Goal: Transaction & Acquisition: Purchase product/service

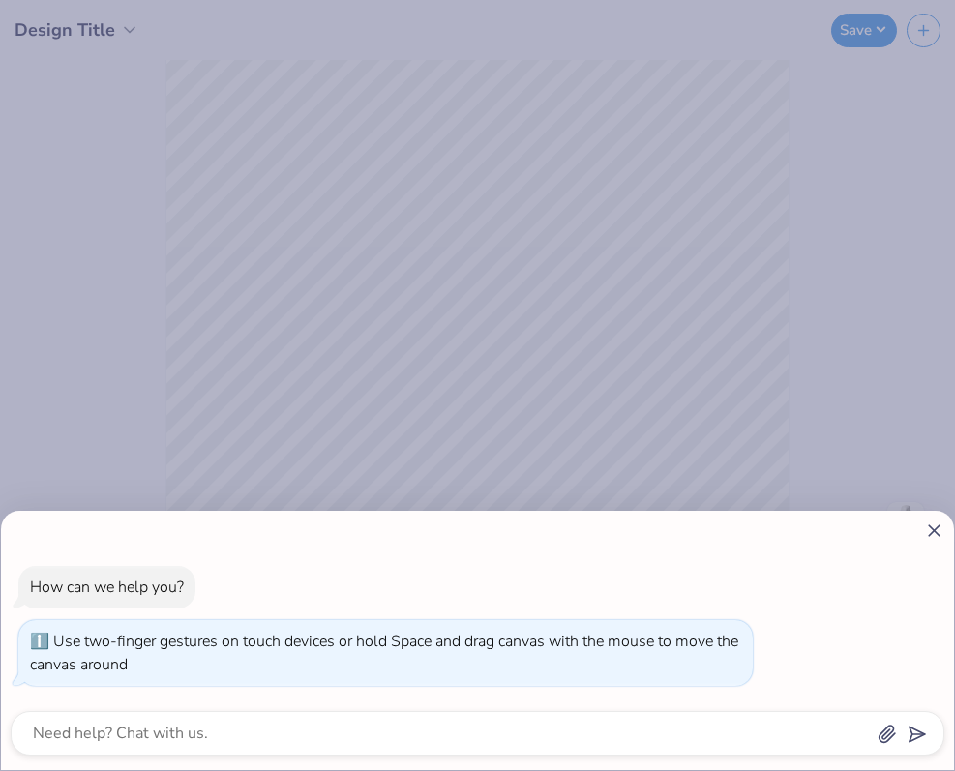
drag, startPoint x: 217, startPoint y: 528, endPoint x: 189, endPoint y: 537, distance: 29.4
type input "1"
click at [189, 537] on body "Design Title Save Image AI Stuck? Designs Add Text Upload Greek Clipart & logos…" at bounding box center [477, 385] width 955 height 771
click at [933, 536] on icon at bounding box center [934, 531] width 20 height 20
type textarea "x"
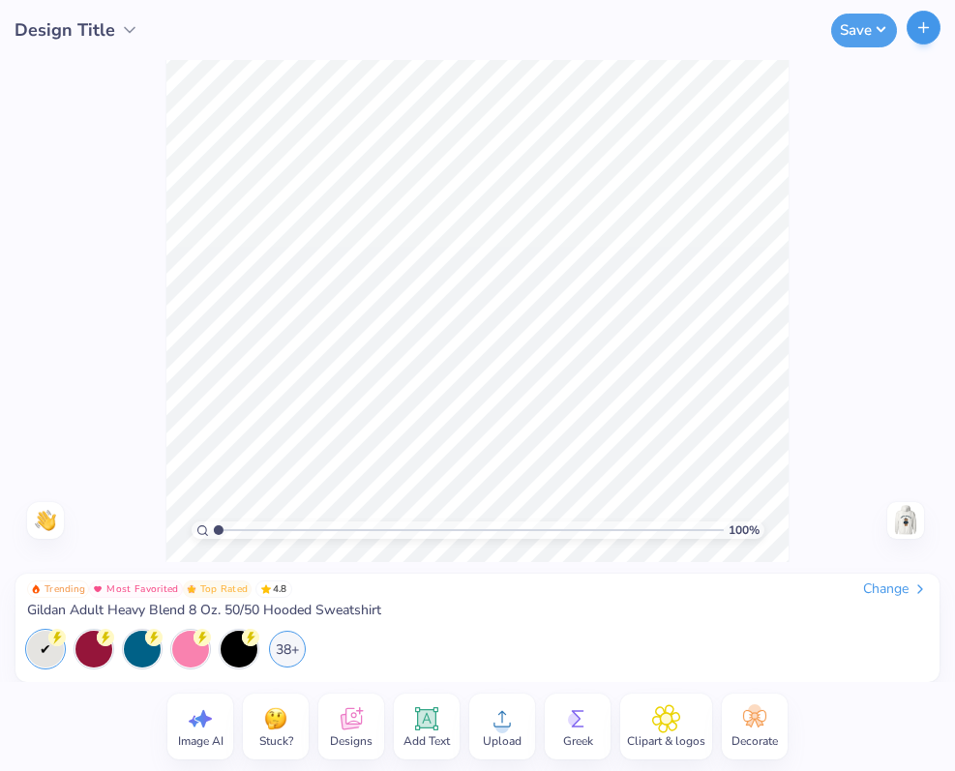
click at [917, 31] on icon "button" at bounding box center [924, 27] width 16 height 16
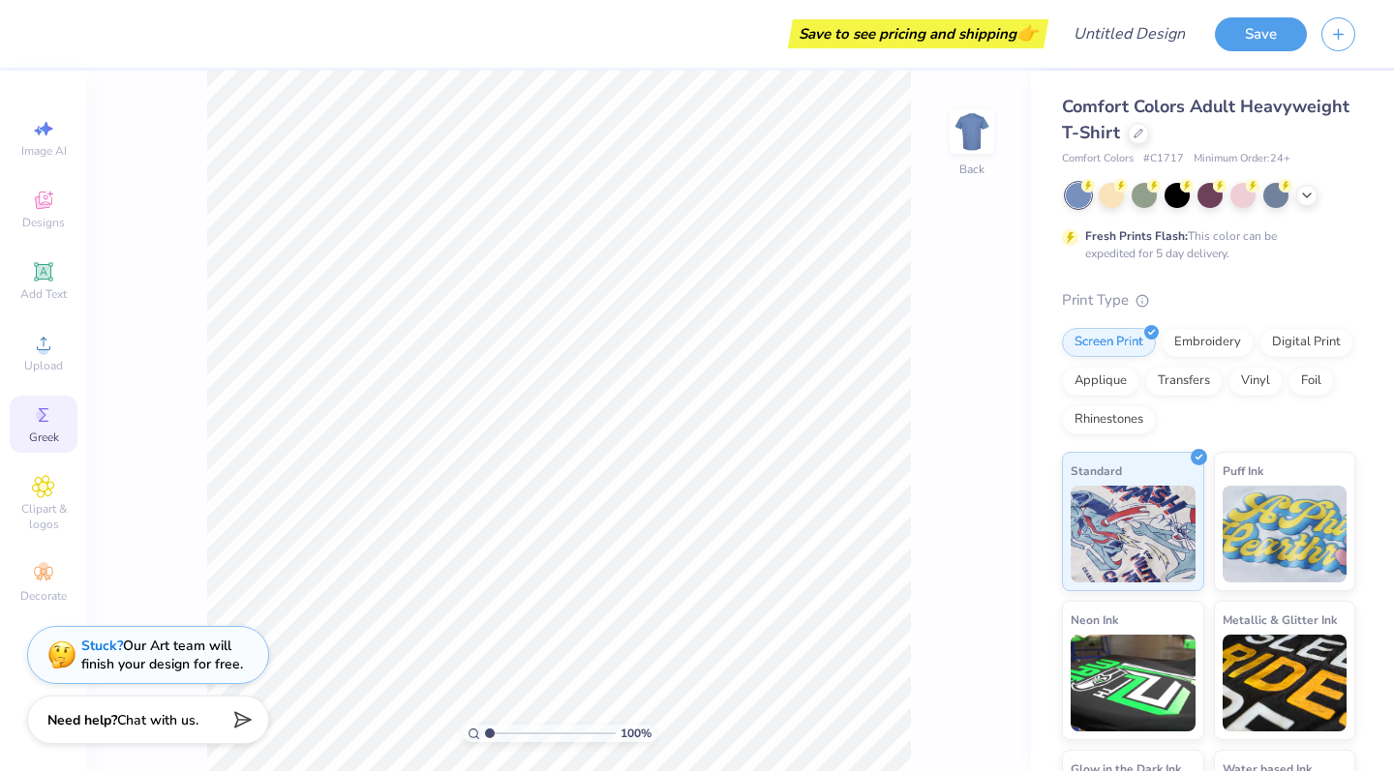
click at [45, 428] on div "Greek" at bounding box center [44, 424] width 68 height 57
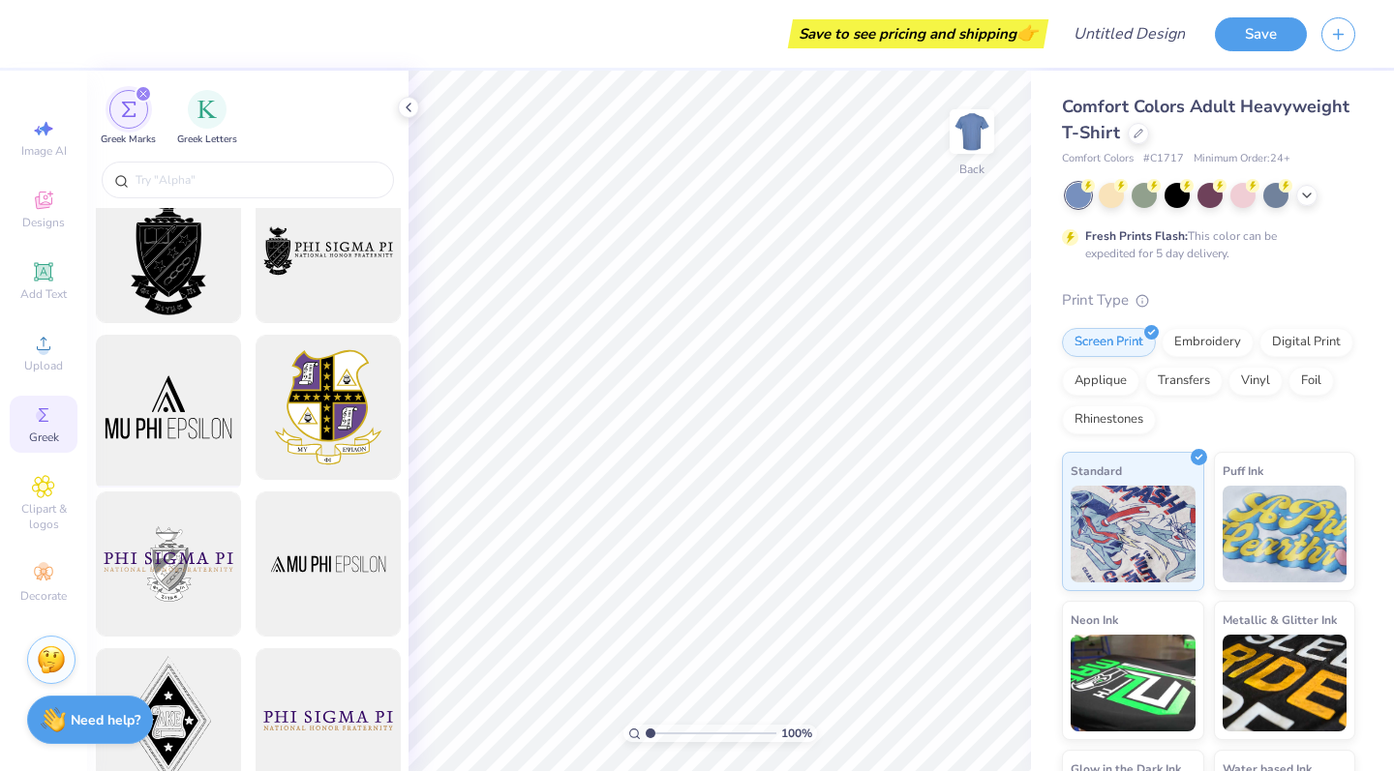
scroll to position [34, 0]
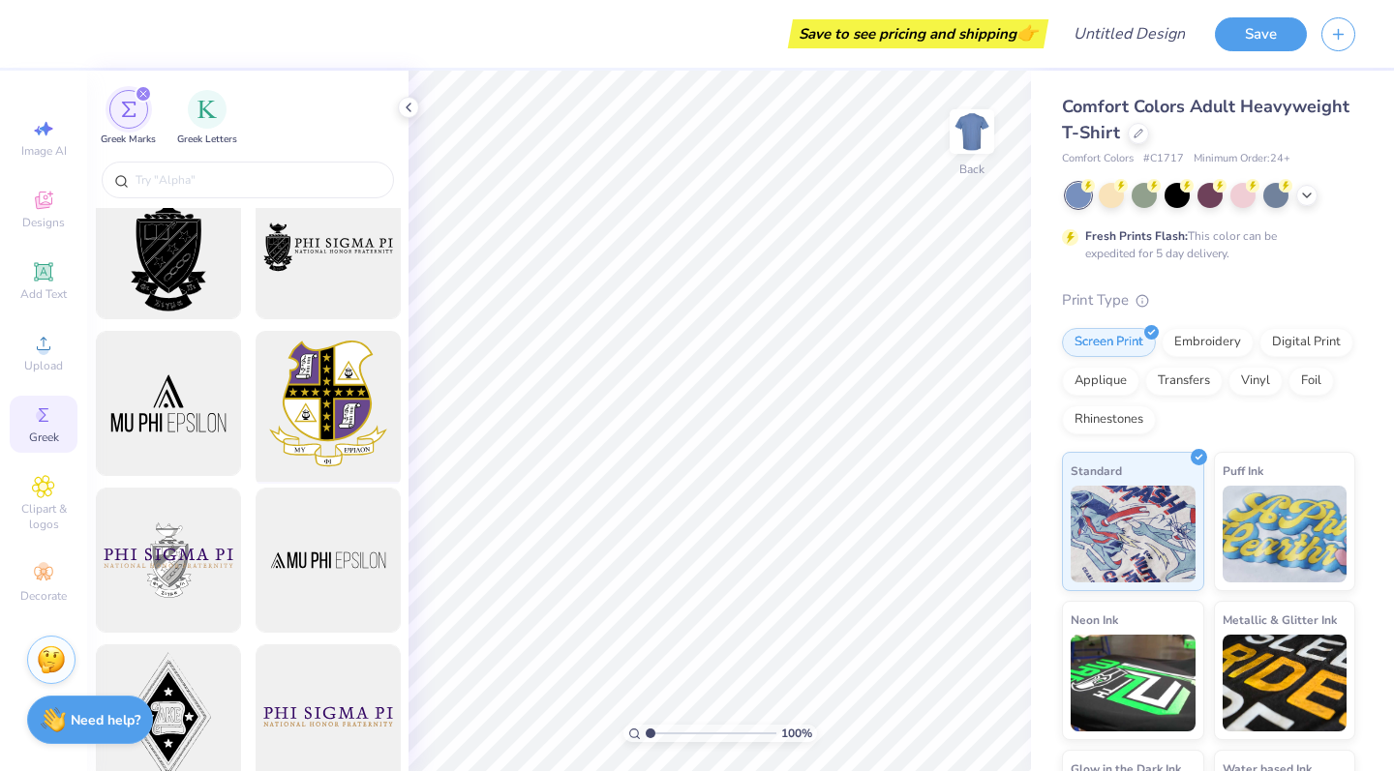
click at [282, 364] on div at bounding box center [328, 404] width 160 height 160
click at [211, 108] on img "filter for Greek Letters" at bounding box center [206, 107] width 19 height 19
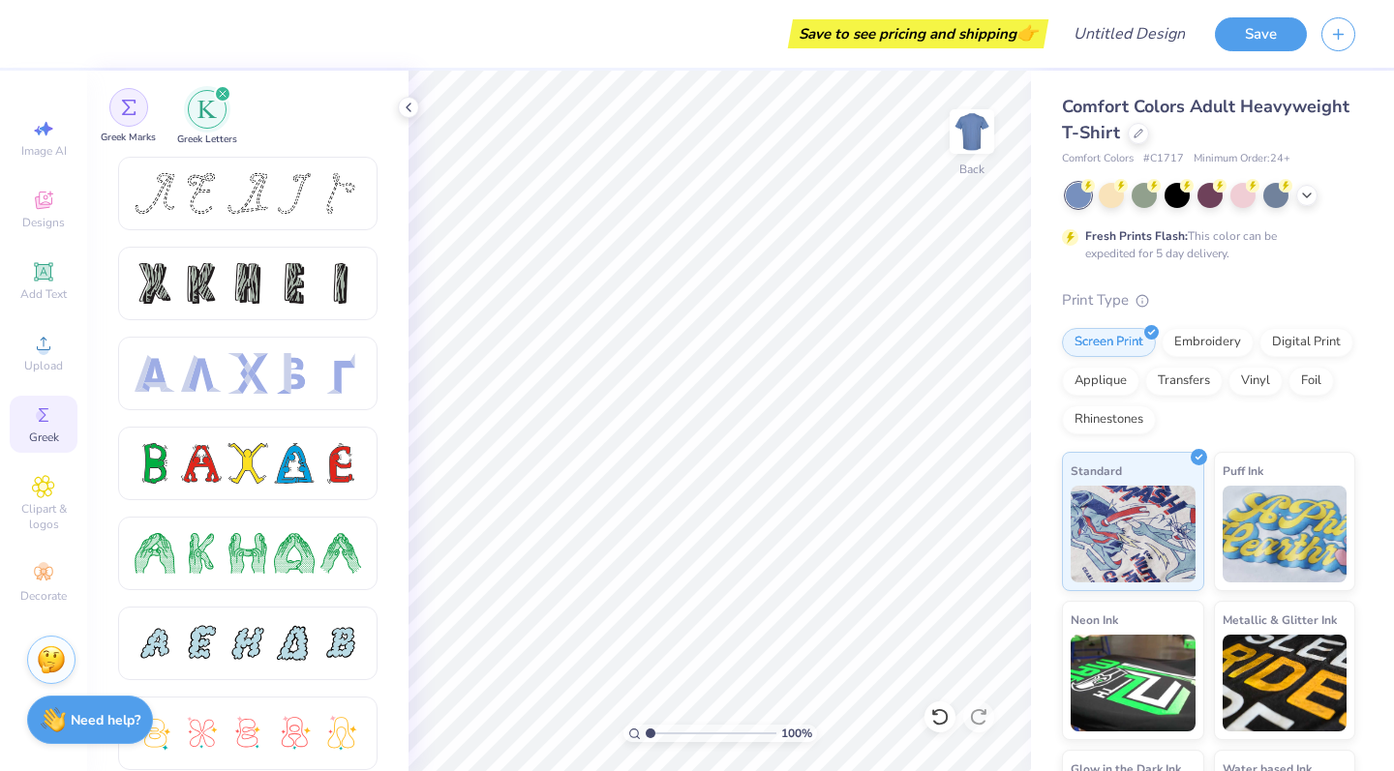
click at [136, 111] on div "filter for Greek Marks" at bounding box center [128, 107] width 39 height 39
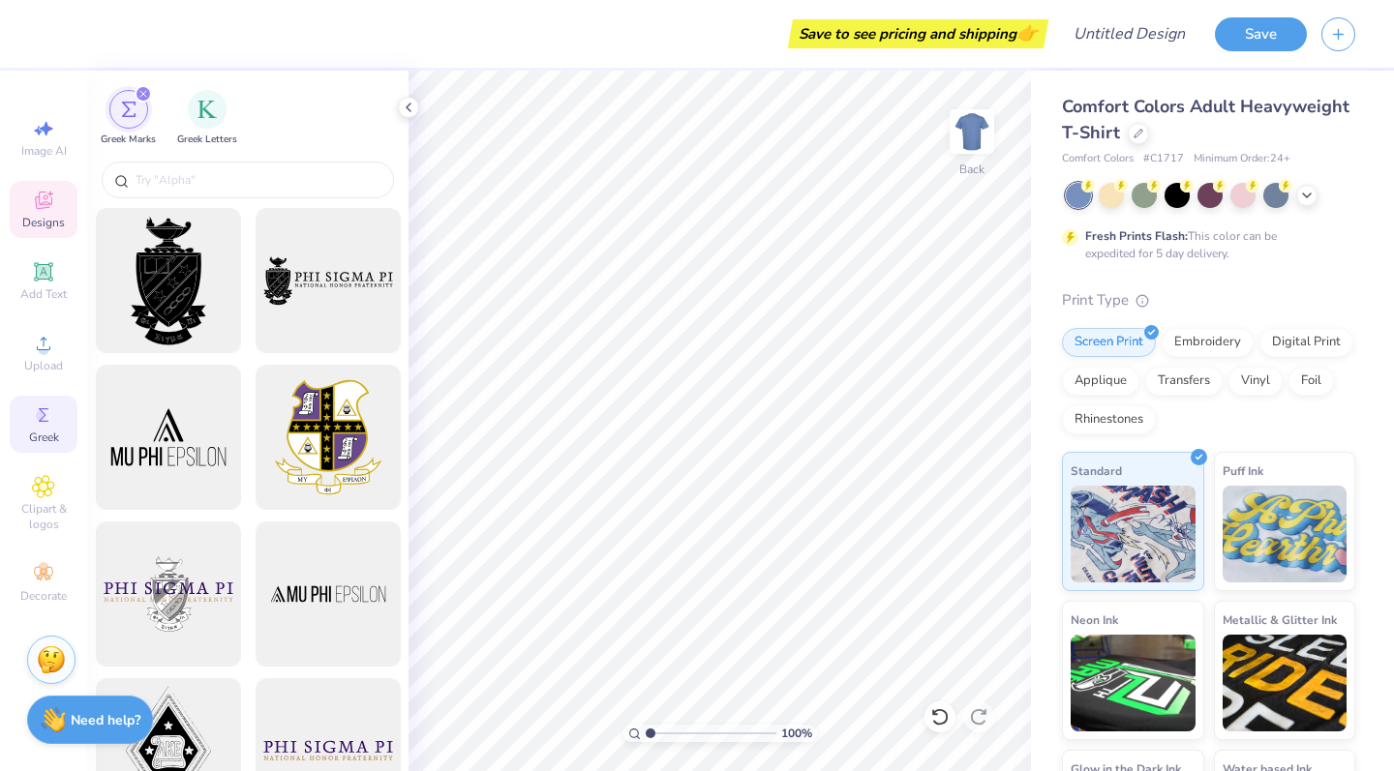
click at [44, 203] on icon at bounding box center [43, 200] width 23 height 23
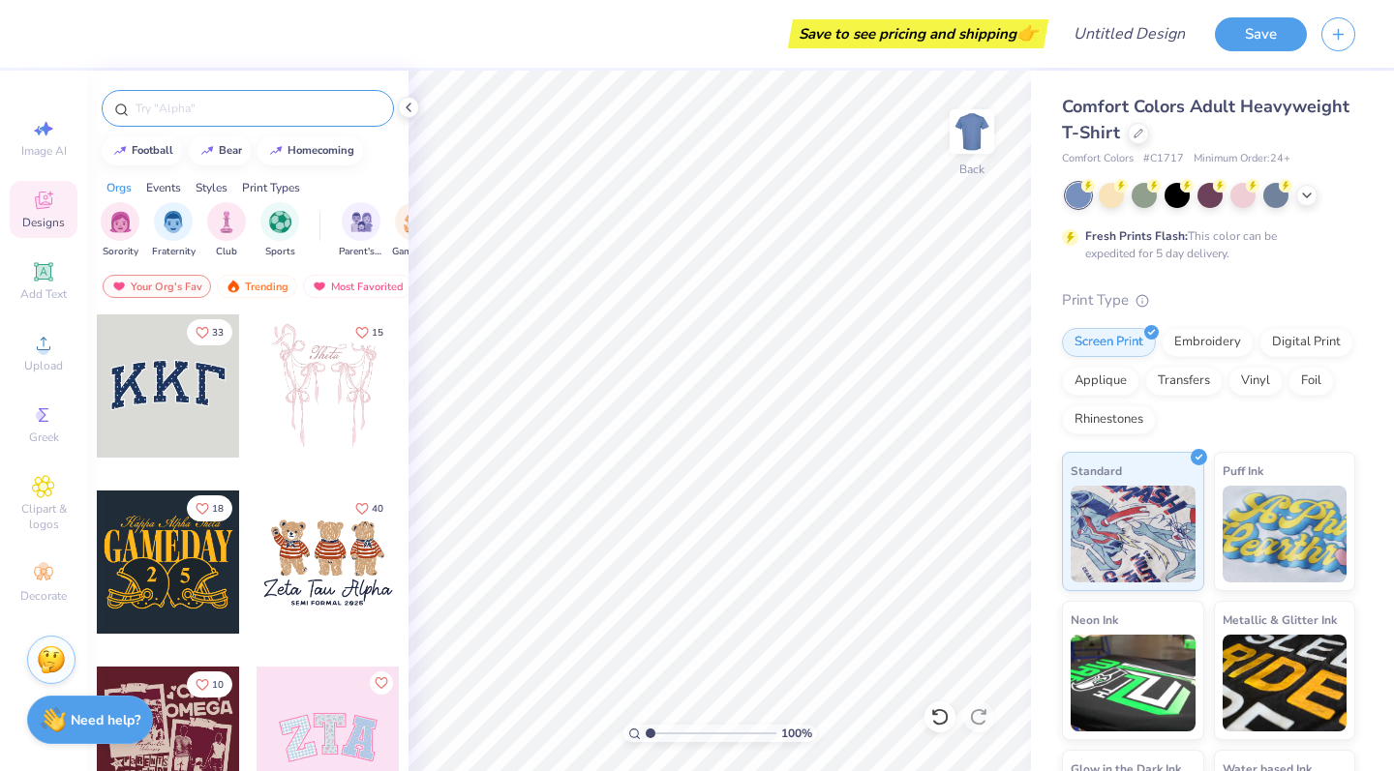
click at [232, 111] on input "text" at bounding box center [258, 108] width 248 height 19
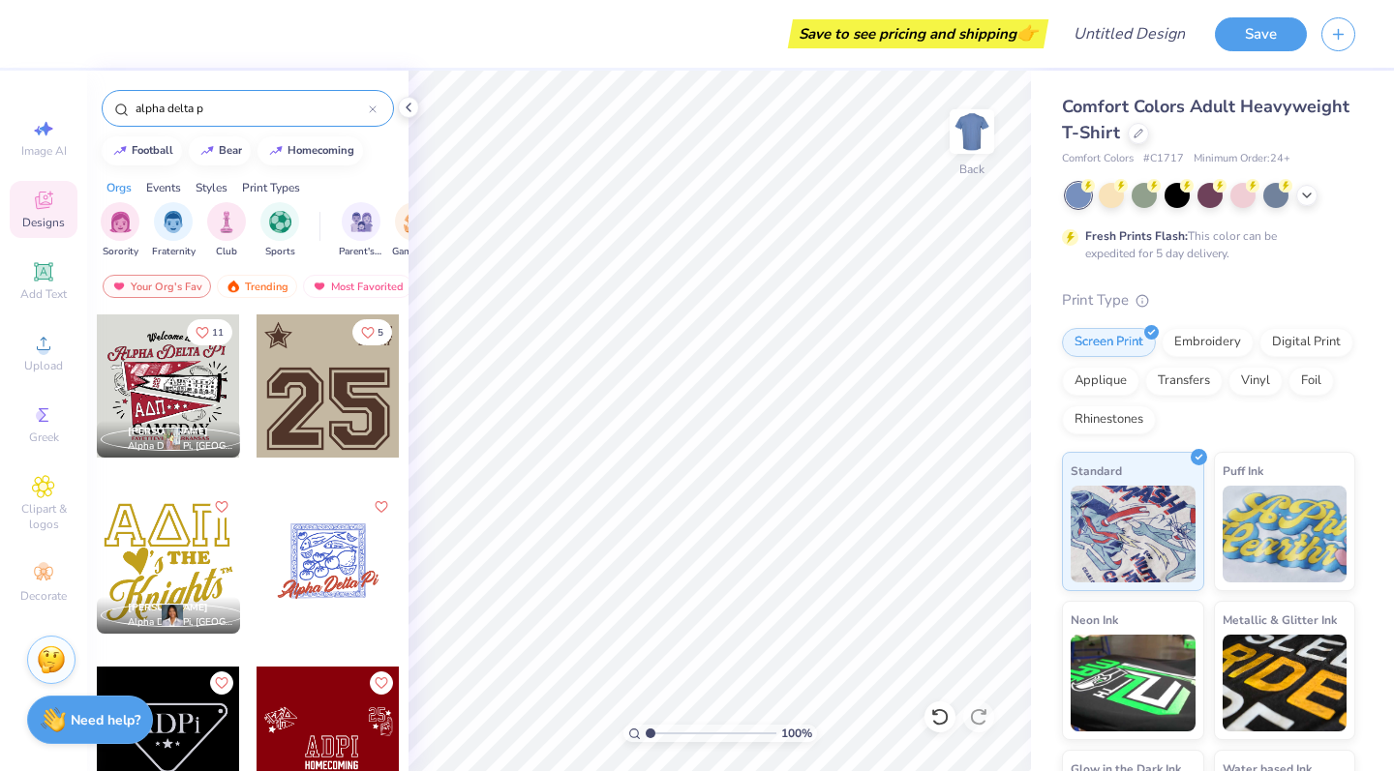
type input "alpha delta pi"
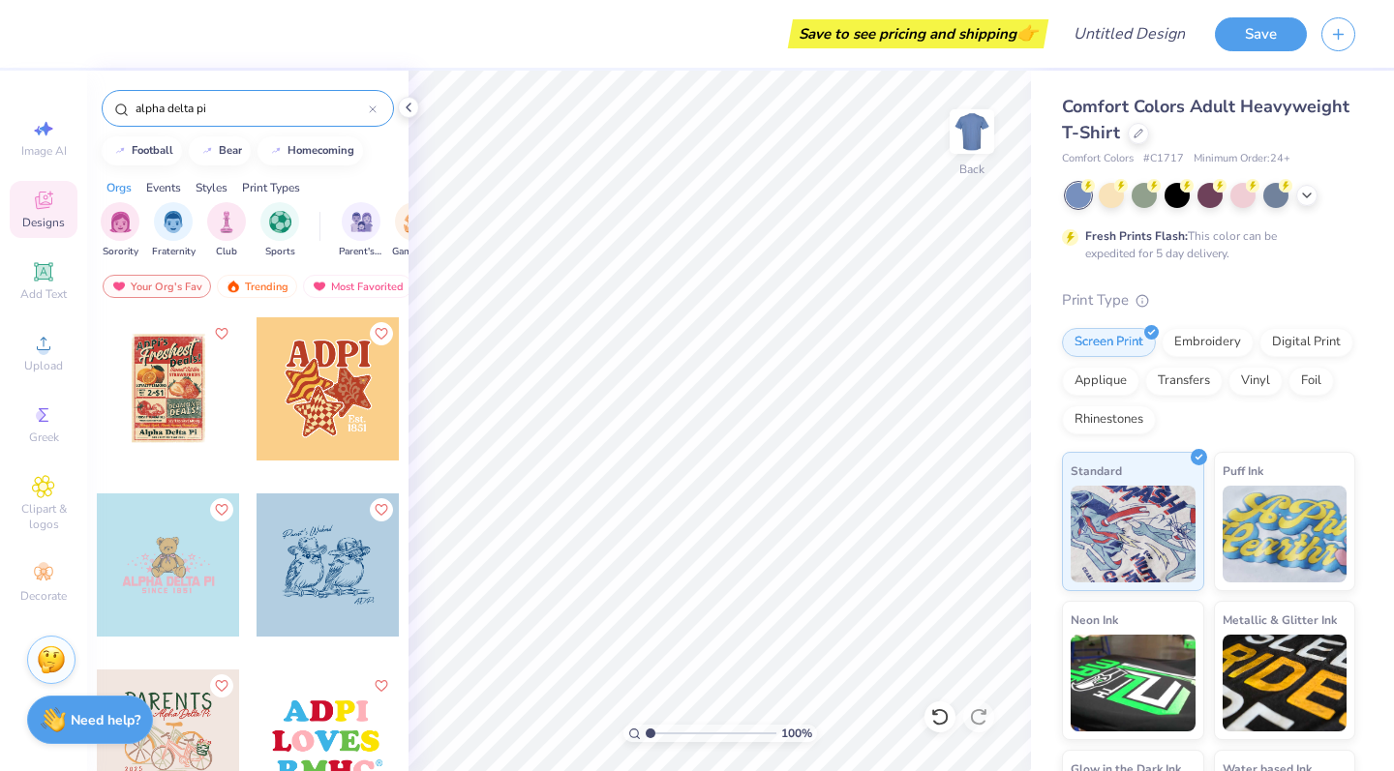
scroll to position [1080, 0]
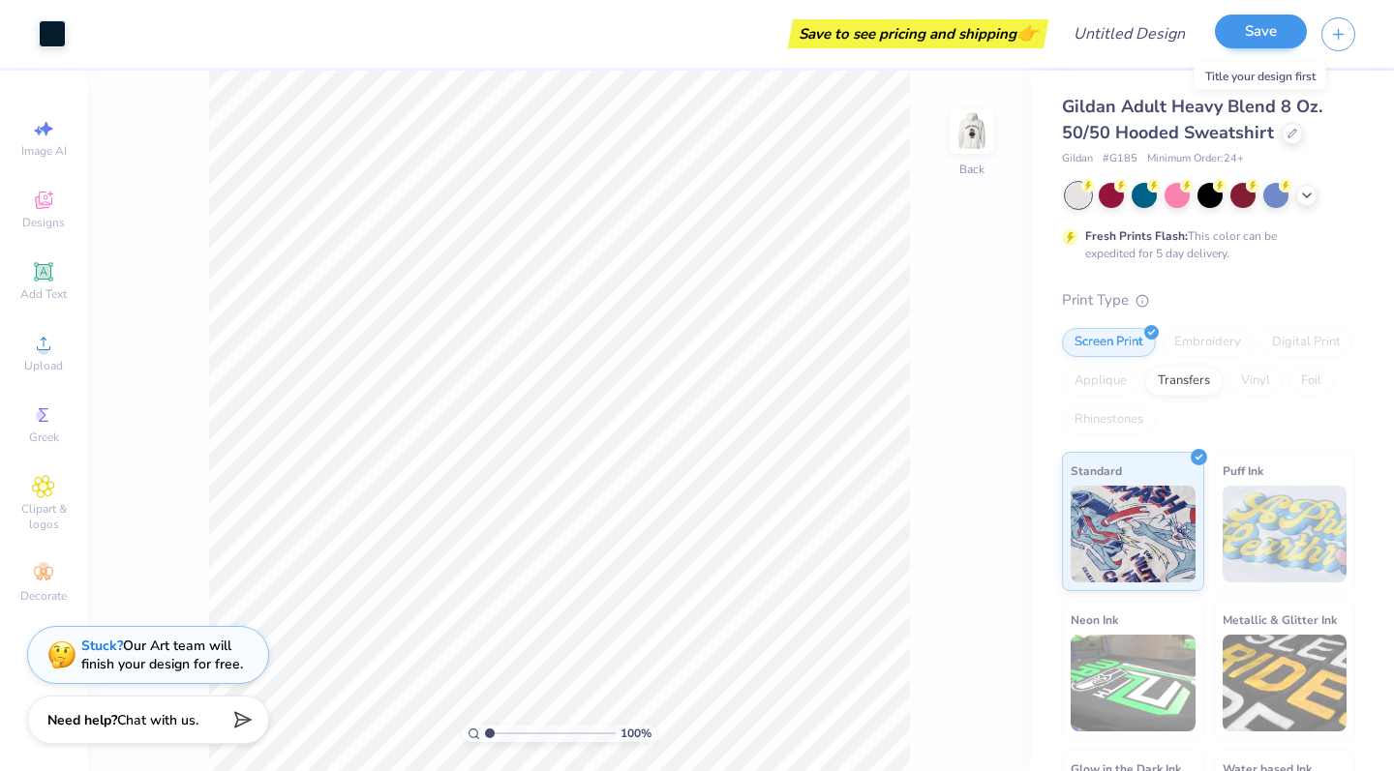
click at [1283, 32] on button "Save" at bounding box center [1261, 32] width 92 height 34
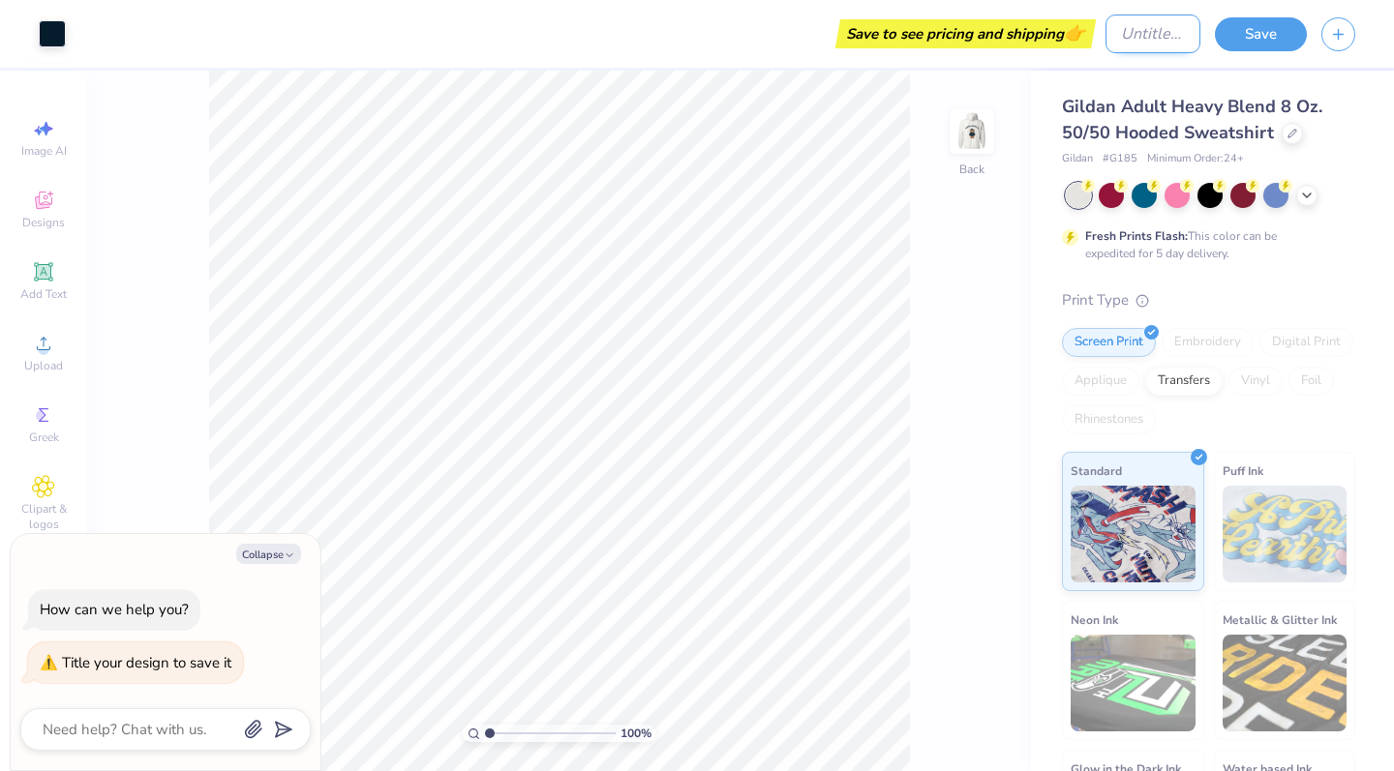
type textarea "x"
click at [1165, 36] on input "Design Title" at bounding box center [1152, 34] width 95 height 39
type input "A"
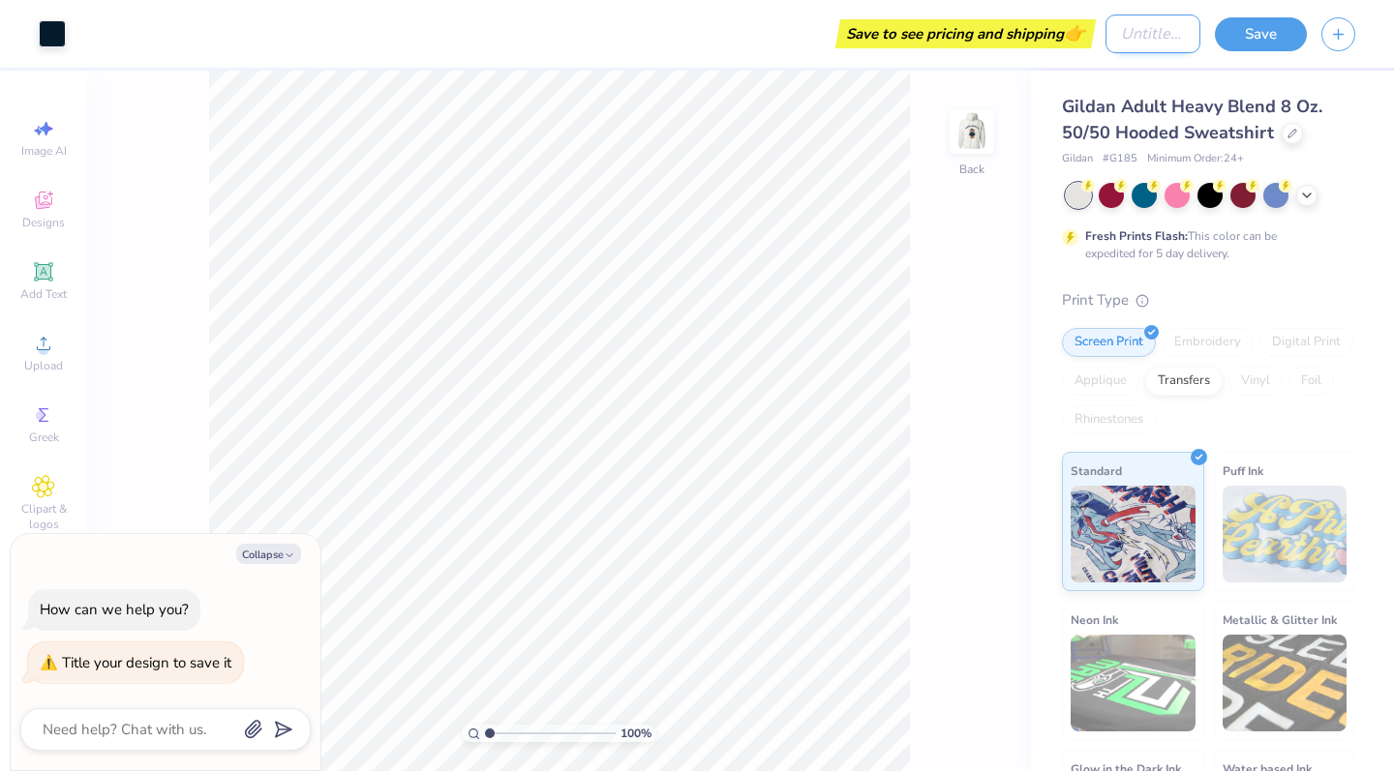
type textarea "x"
type input "AD"
type textarea "x"
type input "ADp"
type textarea "x"
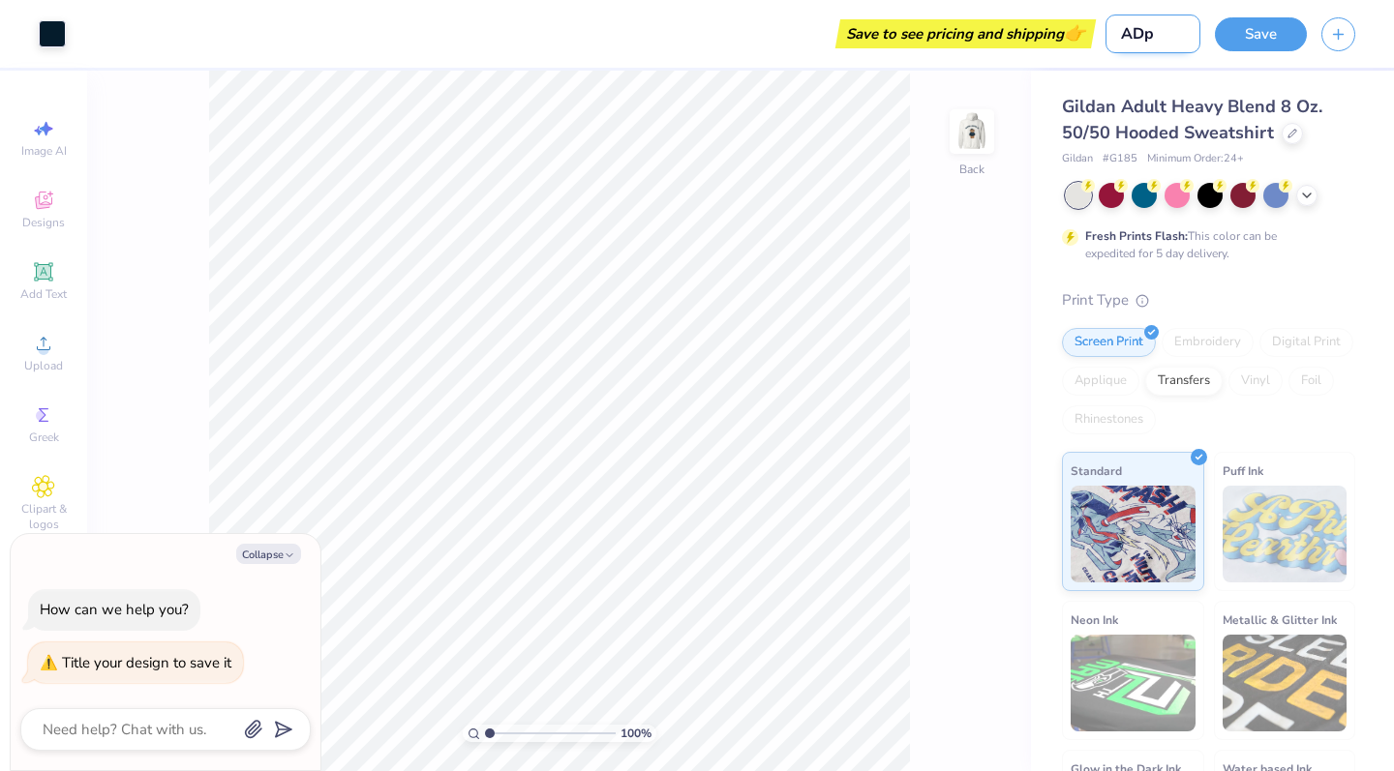
type input "ADpi"
type textarea "x"
type input "ADpi"
type textarea "x"
type input "ADpi"
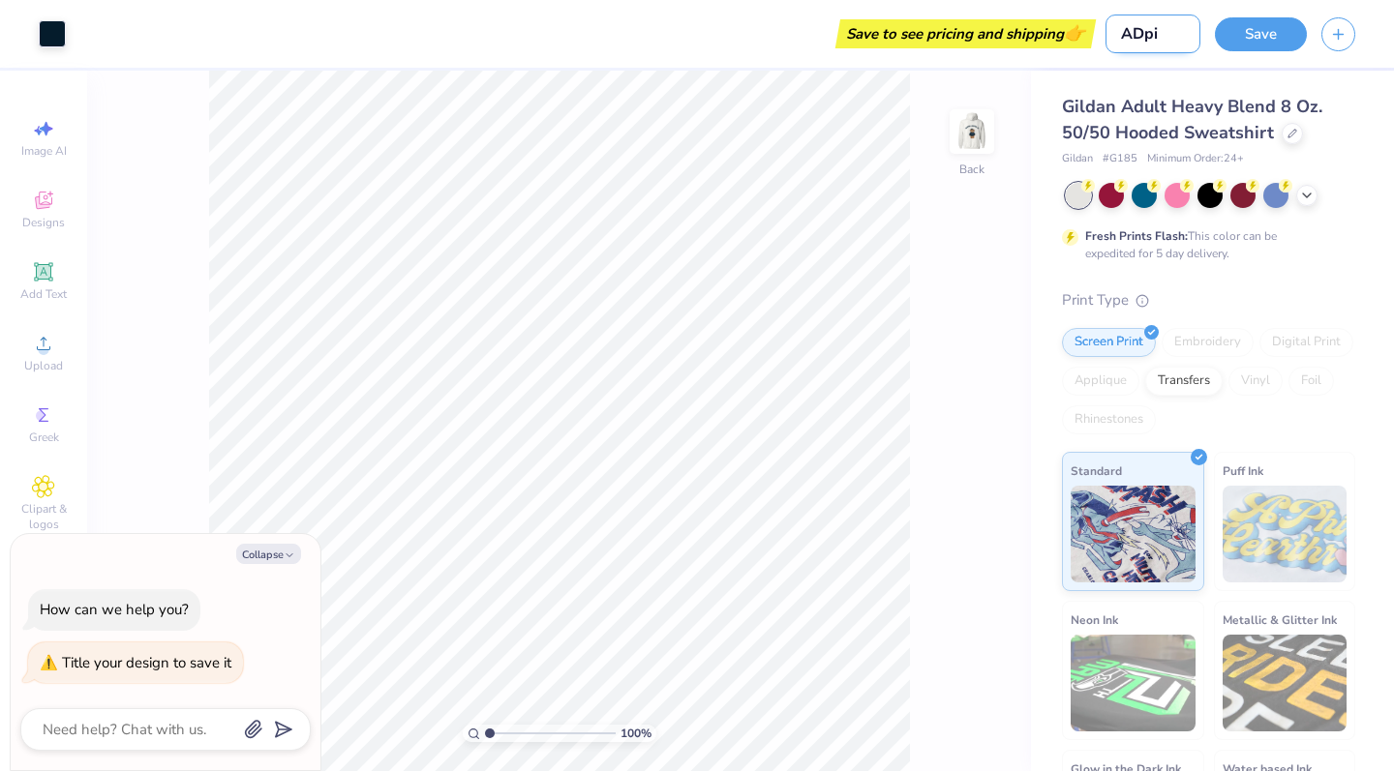
type textarea "x"
type input "ADp"
type textarea "x"
type input "AD"
type textarea "x"
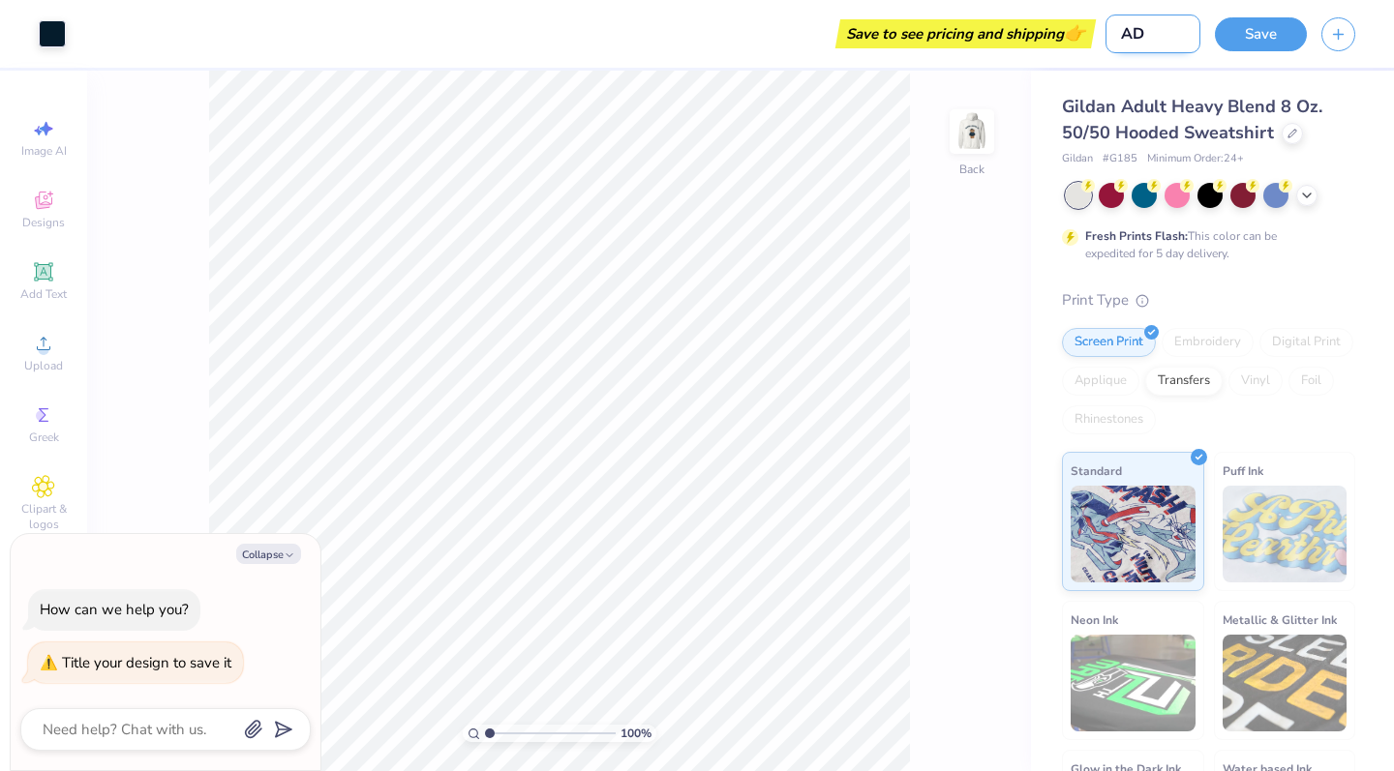
type input "ADP"
type textarea "x"
type input "ADPi"
type textarea "x"
type input "ADPi"
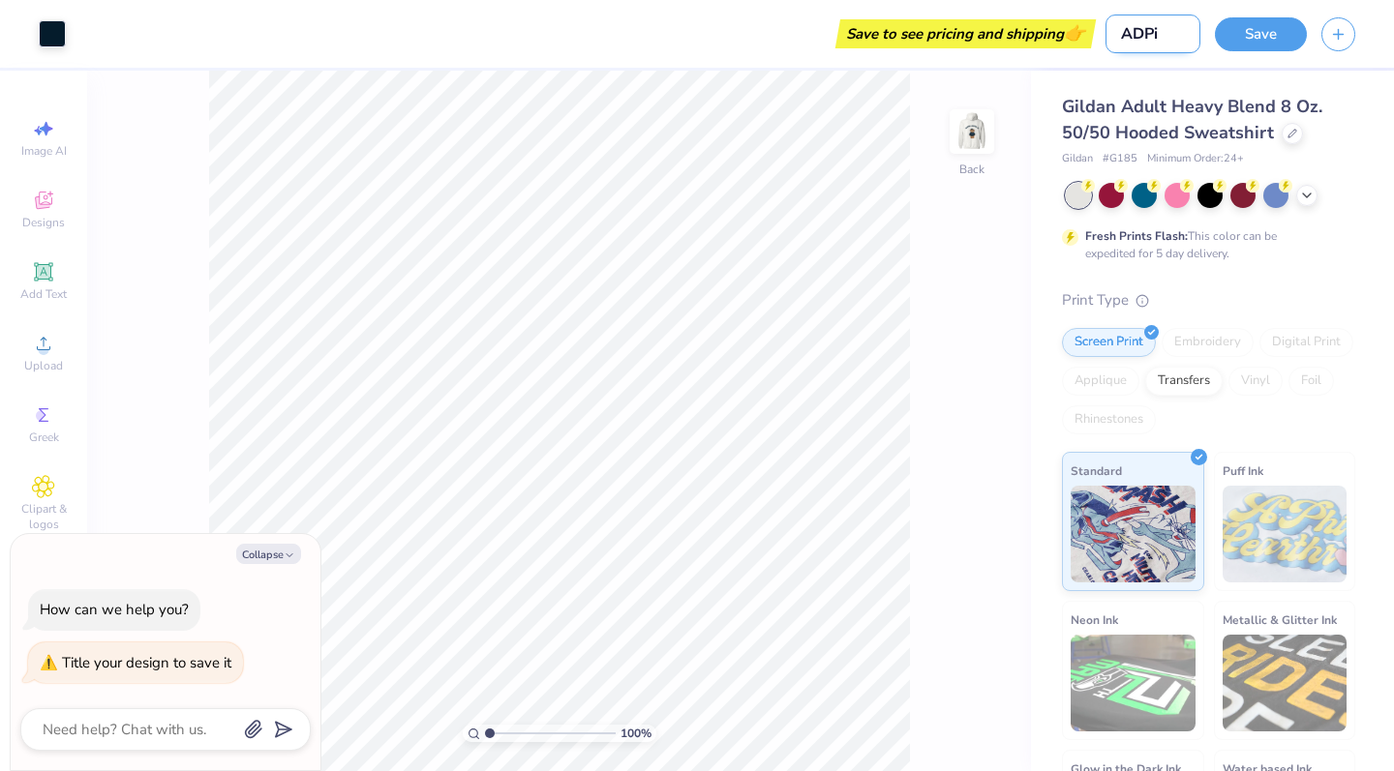
type textarea "x"
type input "ADPi H"
type textarea "x"
type input "ADPi Ho"
type textarea "x"
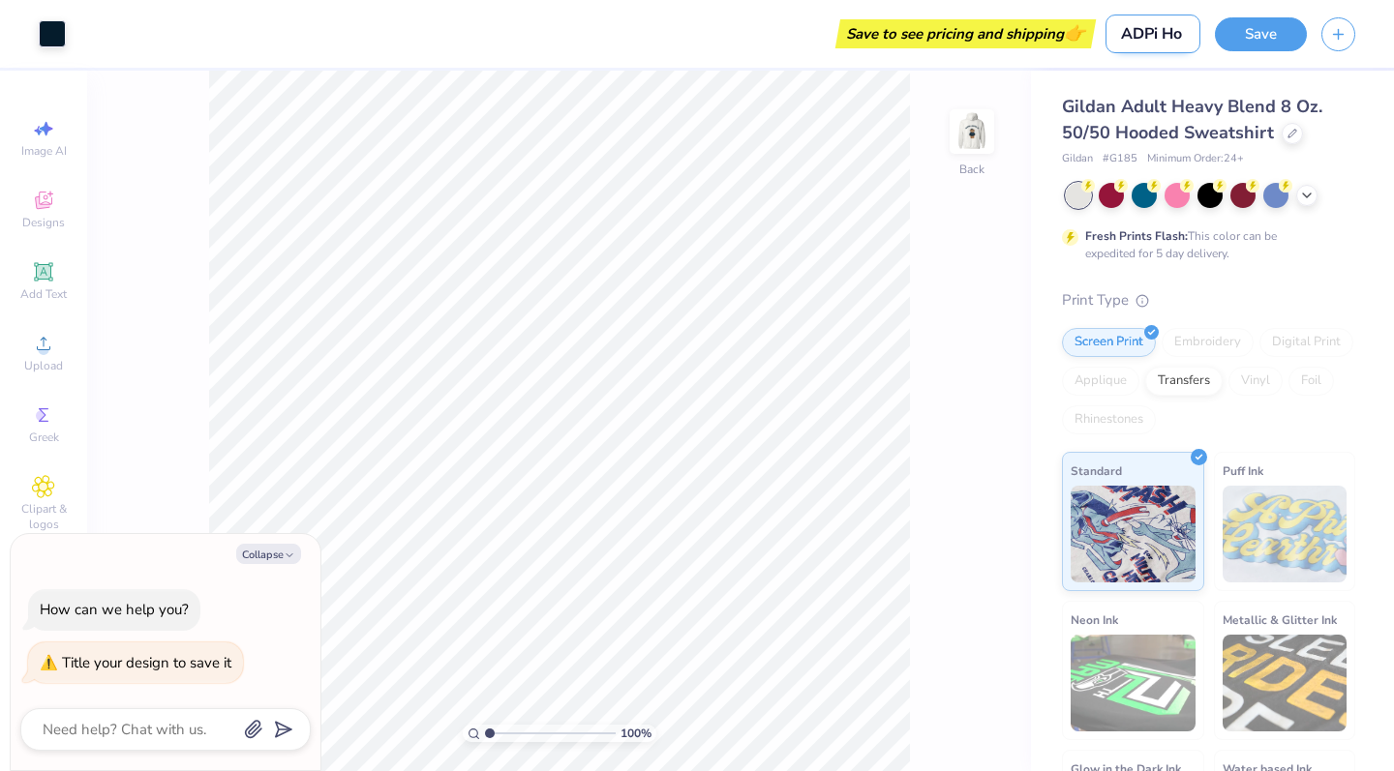
type input "ADPi Hoo"
type textarea "x"
type input "ADPi Hood"
type textarea "x"
type input "ADPi Hoodi"
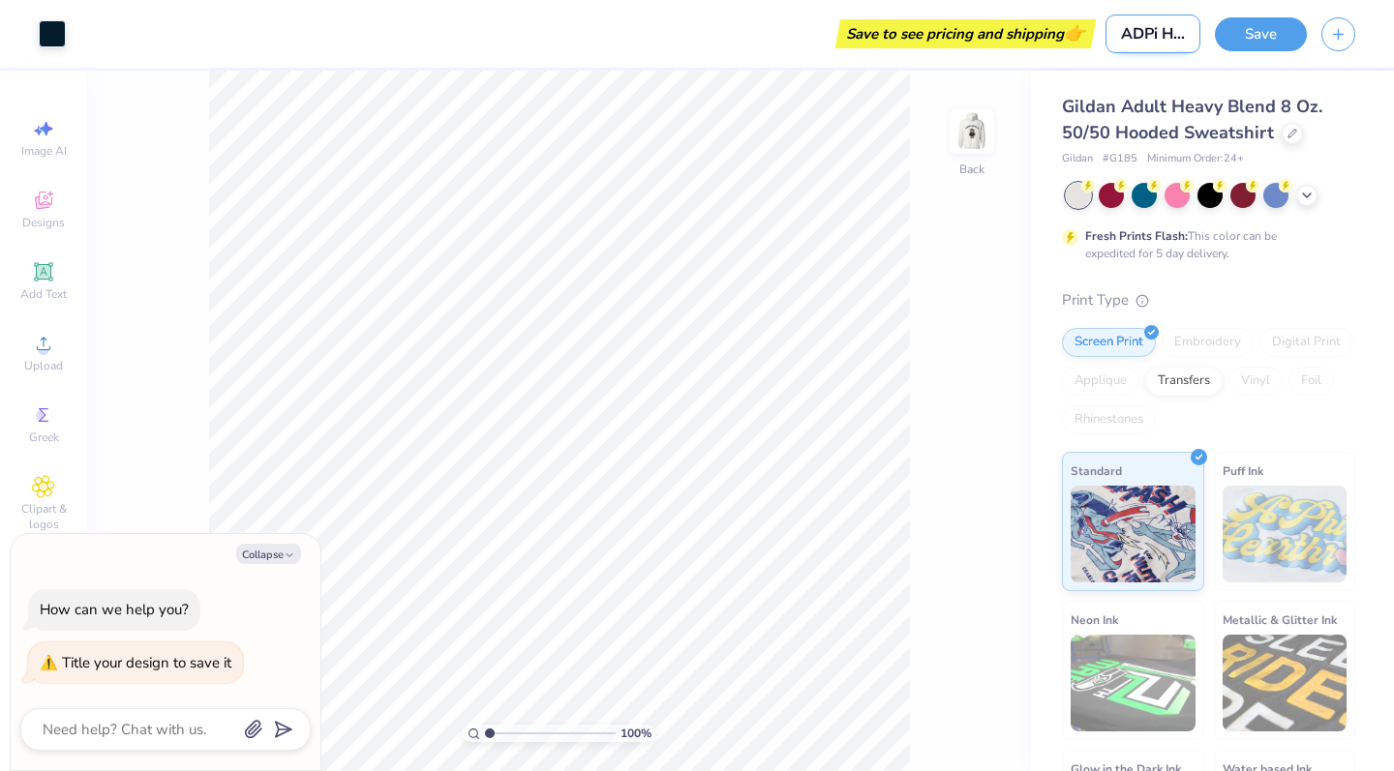
type textarea "x"
type input "ADPi Hoodie"
type textarea "x"
type input "ADPi Hoodie"
click at [1270, 30] on button "Save" at bounding box center [1261, 32] width 92 height 34
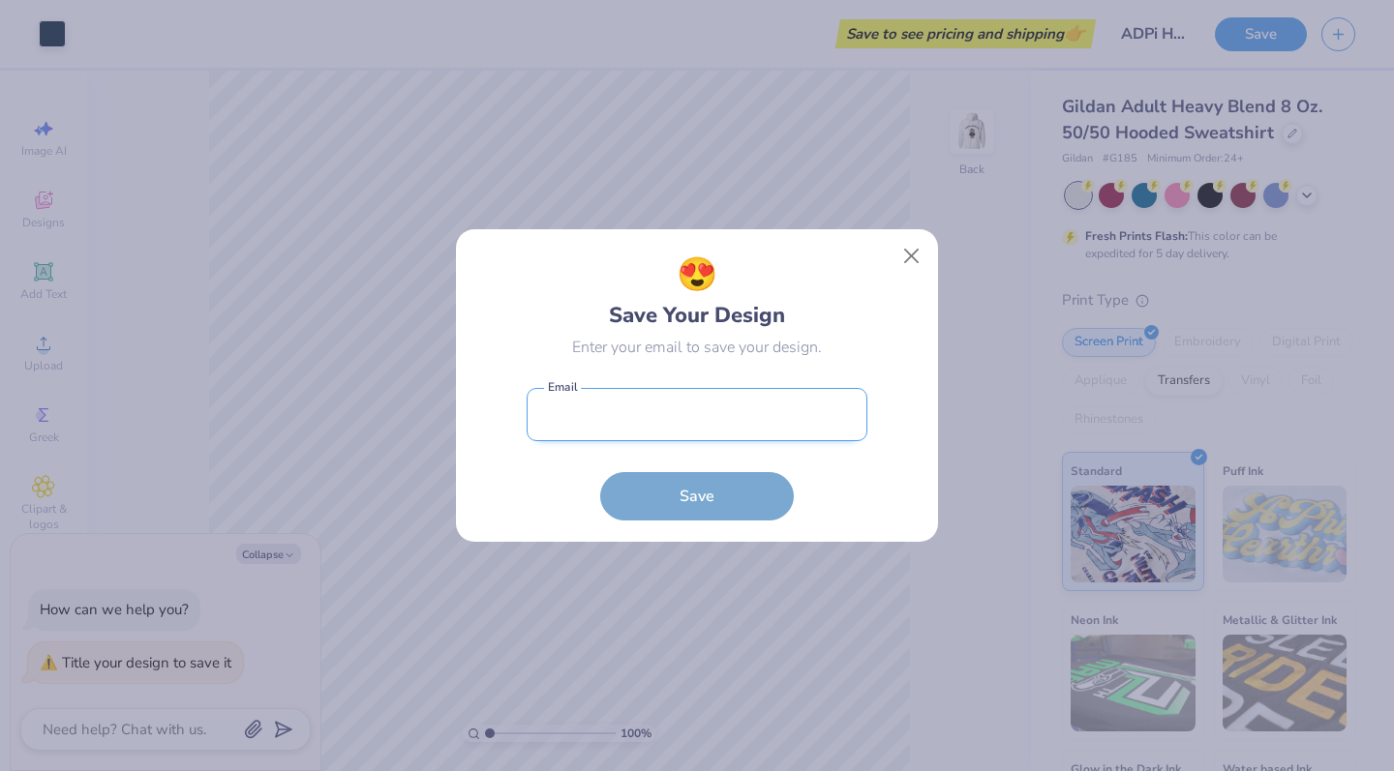
click at [828, 407] on div "Email is a required field Email" at bounding box center [697, 414] width 341 height 53
type input "Sierrabenay@gmail.com"
click at [697, 496] on button "Save" at bounding box center [697, 496] width 194 height 48
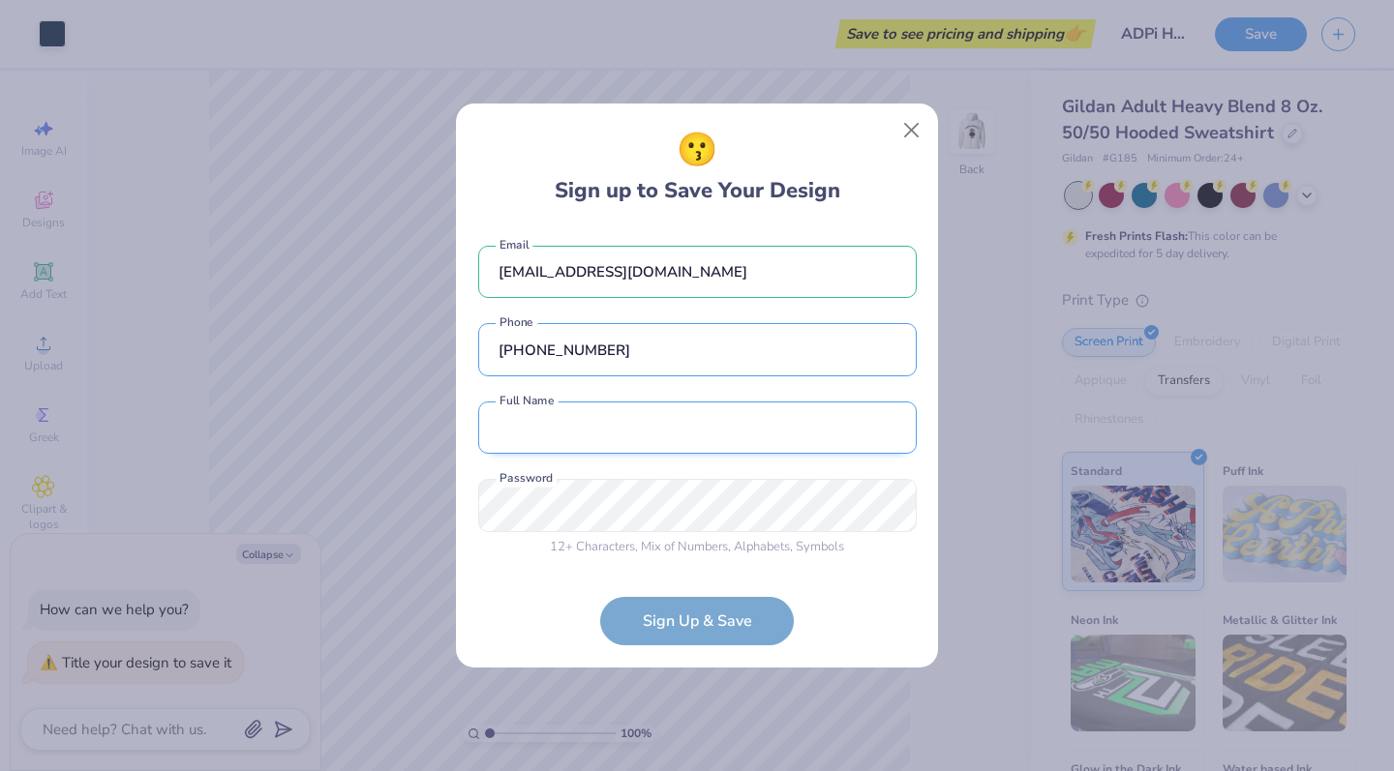
type input "(858) 699-8300"
type input "Sierra Sasevich"
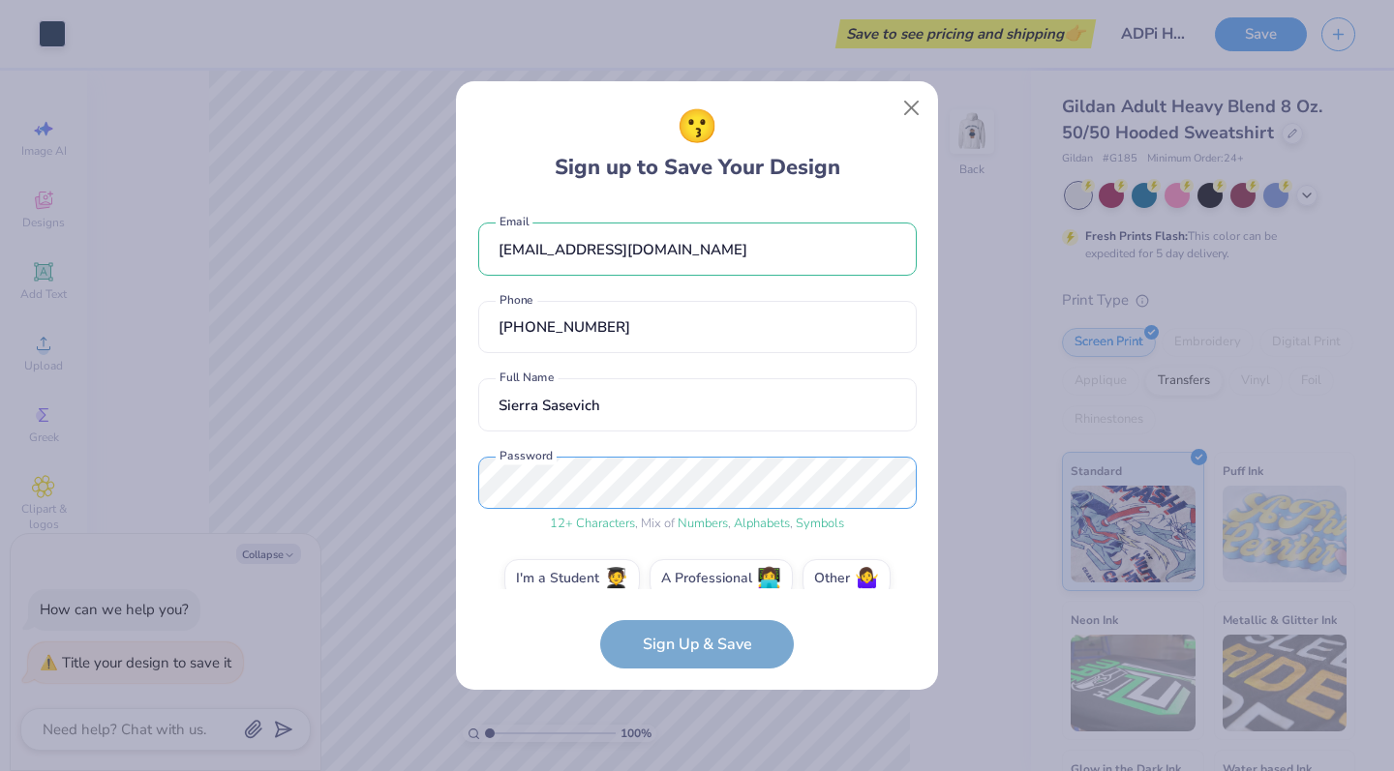
scroll to position [27, 0]
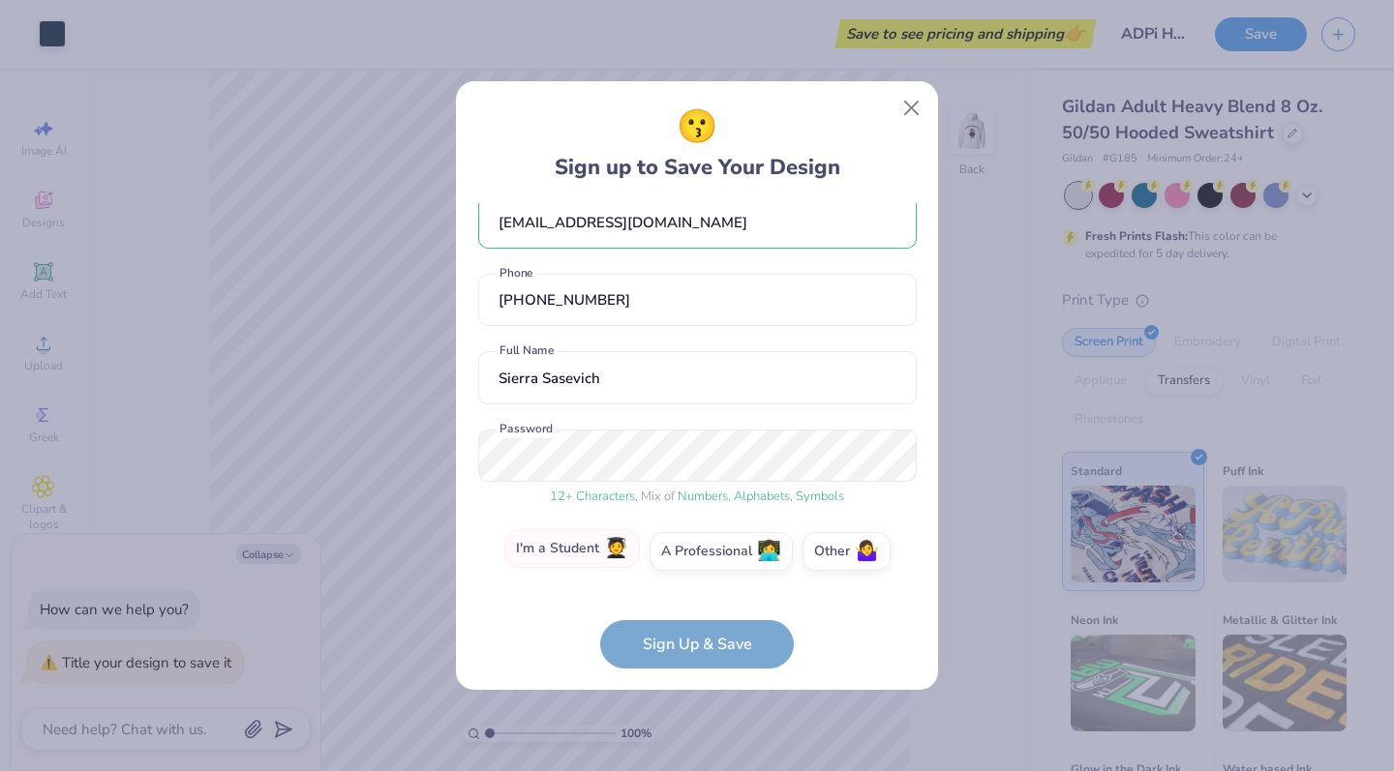
click at [559, 552] on label "I'm a Student 🧑‍🎓" at bounding box center [572, 548] width 136 height 39
click at [691, 577] on input "I'm a Student 🧑‍🎓" at bounding box center [697, 583] width 13 height 13
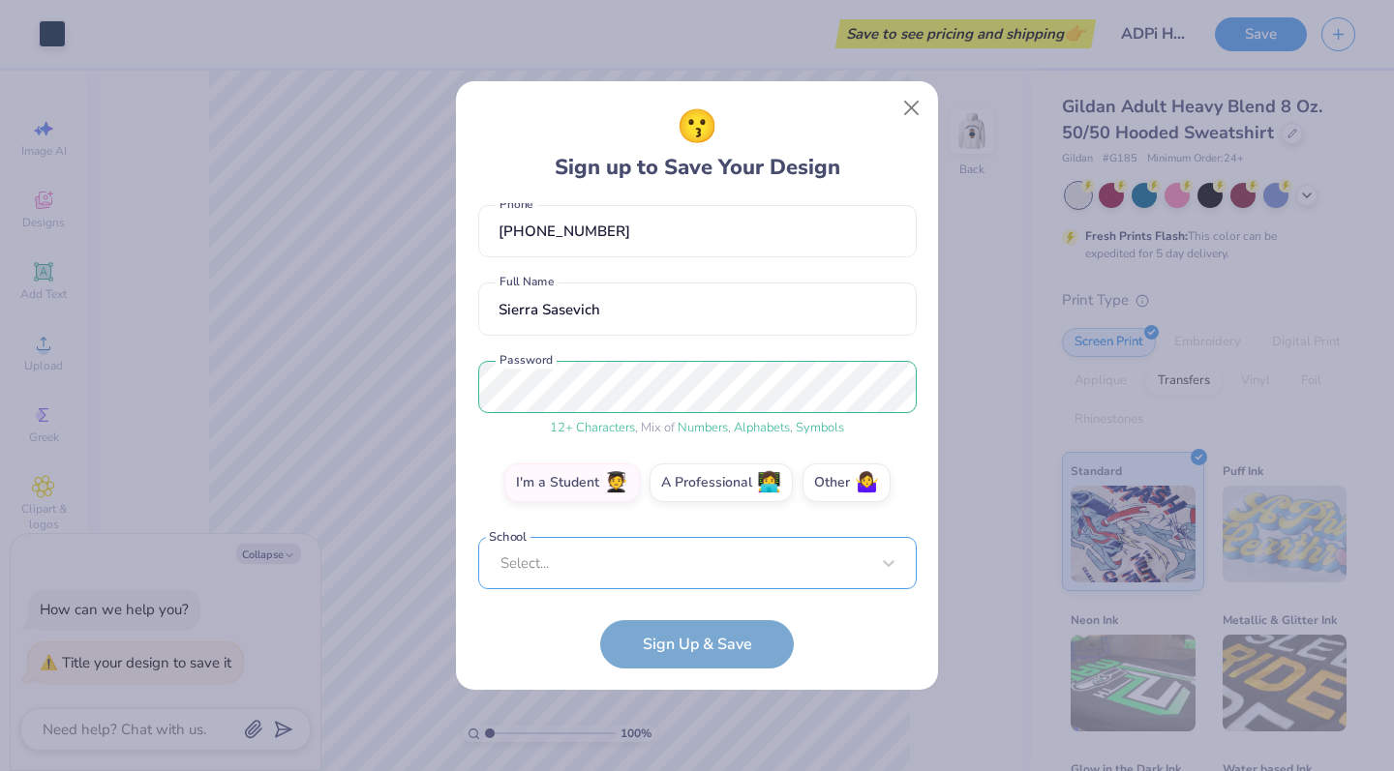
click at [703, 571] on div "Select..." at bounding box center [697, 563] width 438 height 53
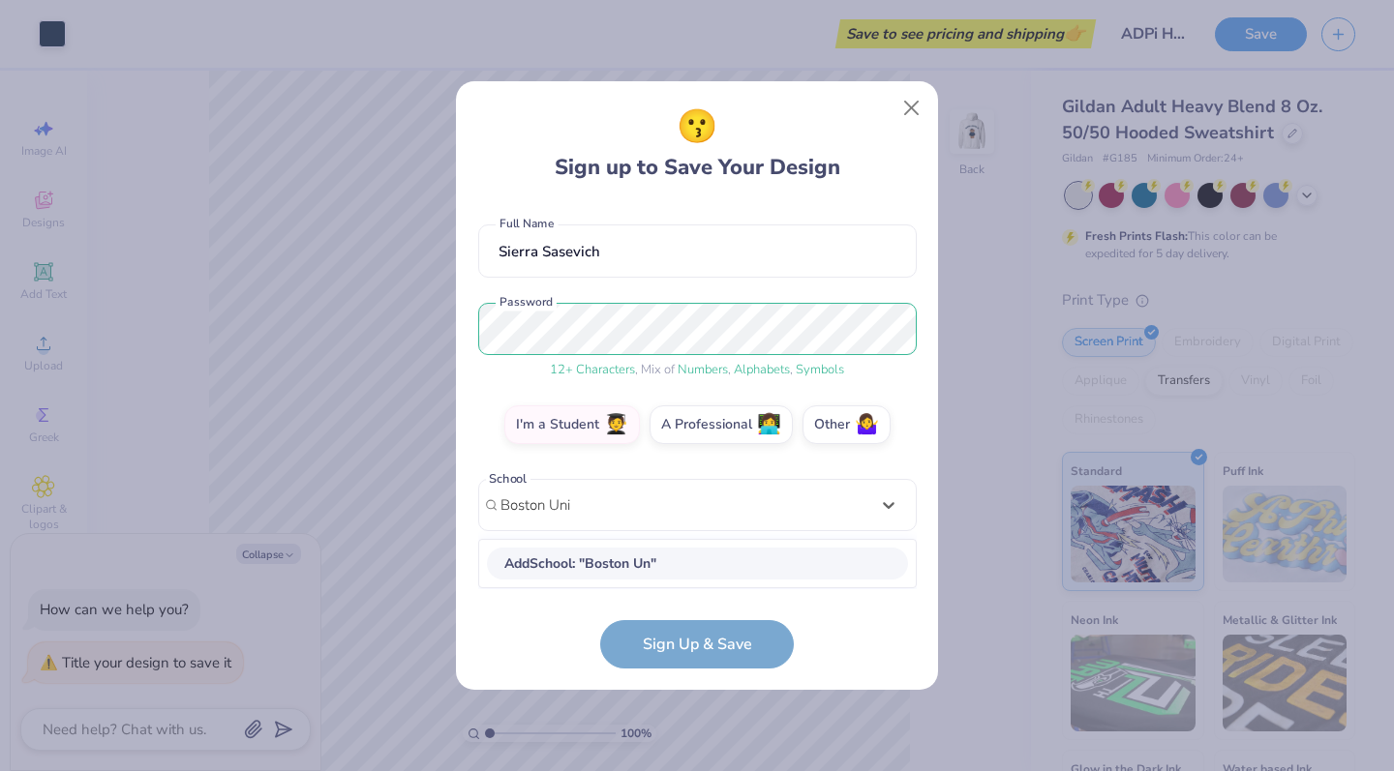
scroll to position [153, 0]
type input "Boston University"
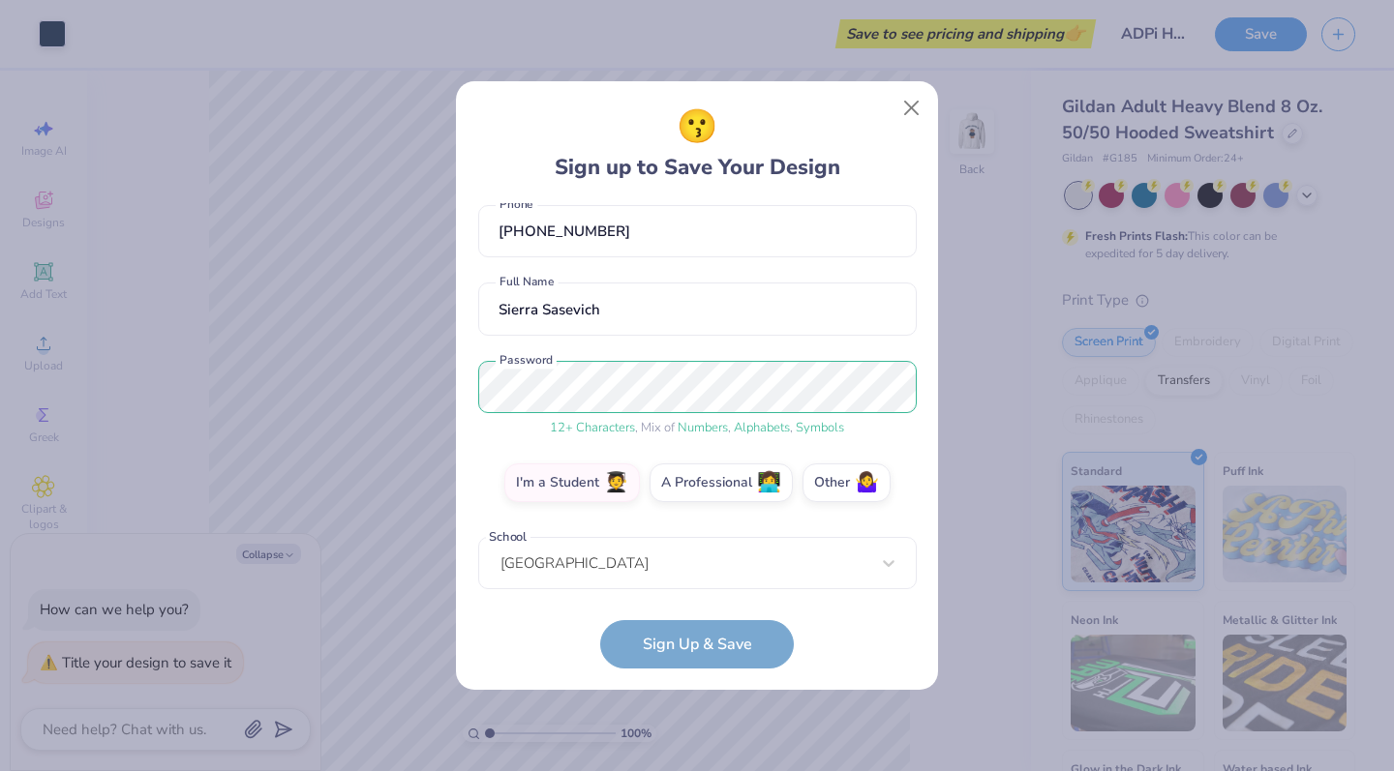
scroll to position [183, 0]
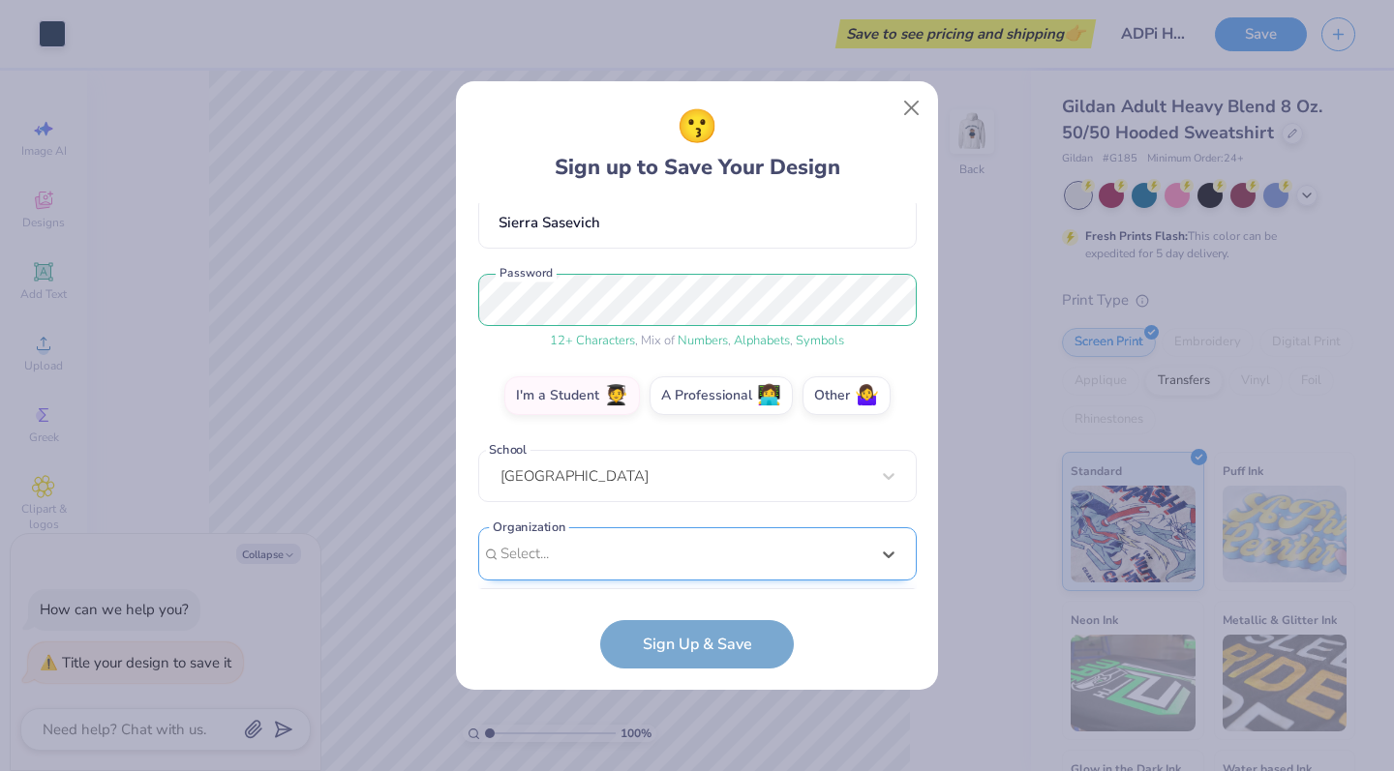
click at [780, 537] on div "option focused, 1 of 15. 15 results available. Use Up and Down to choose option…" at bounding box center [697, 704] width 438 height 353
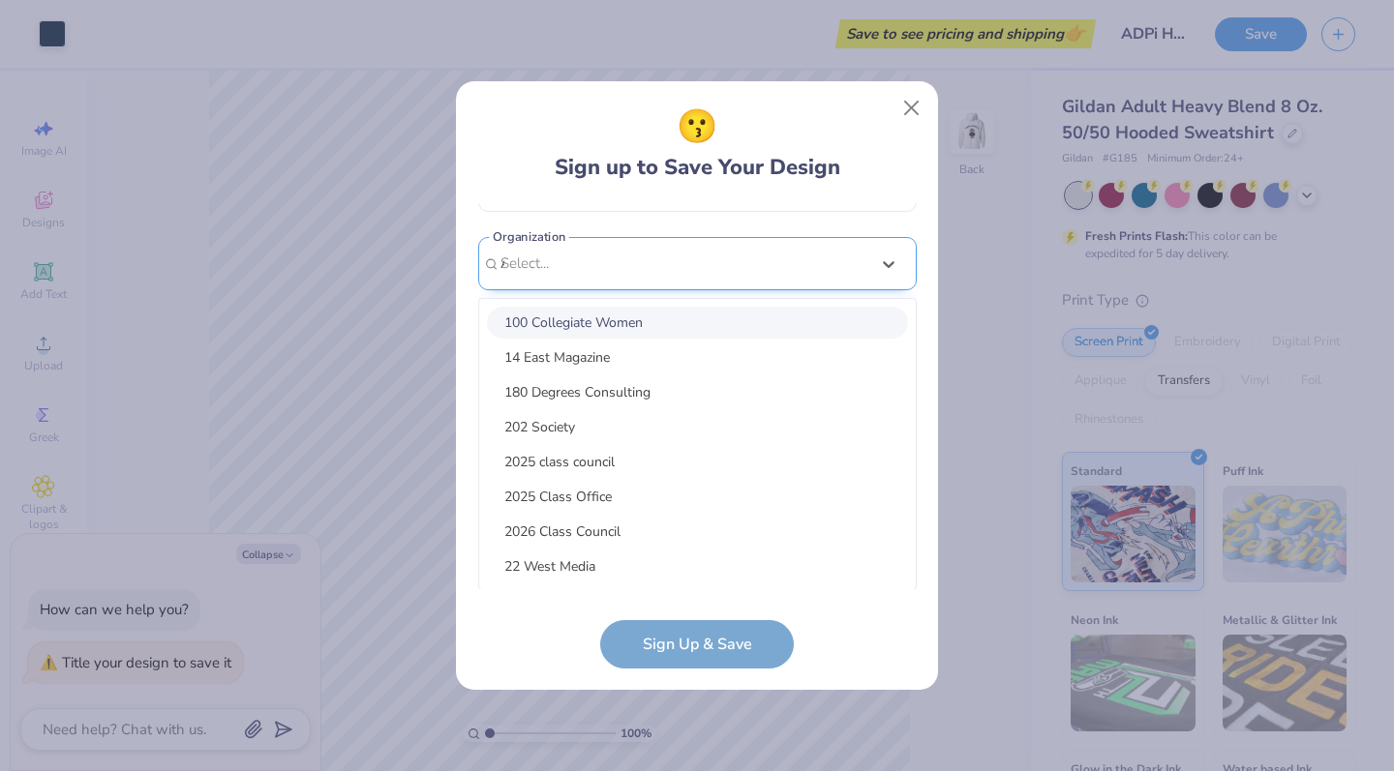
scroll to position [248, 0]
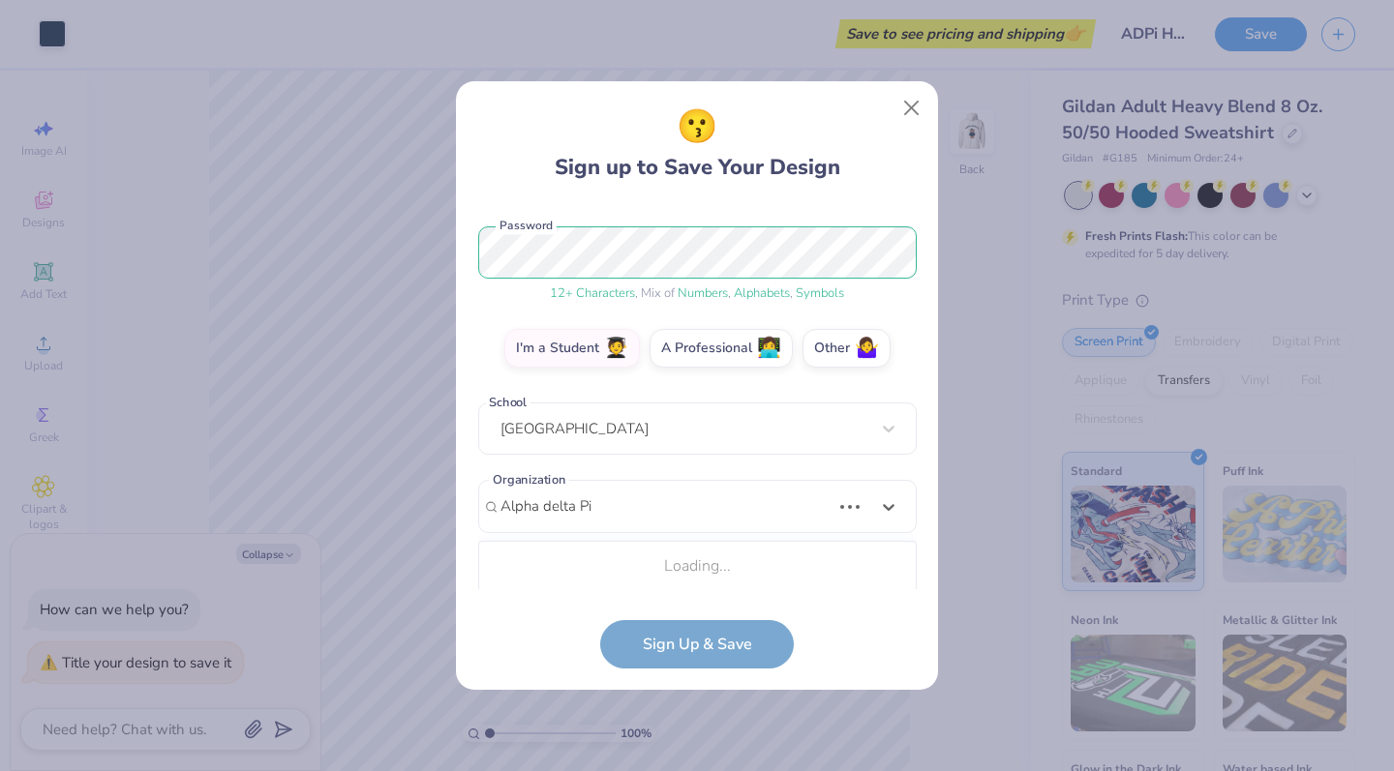
type input "Alpha delta Pi"
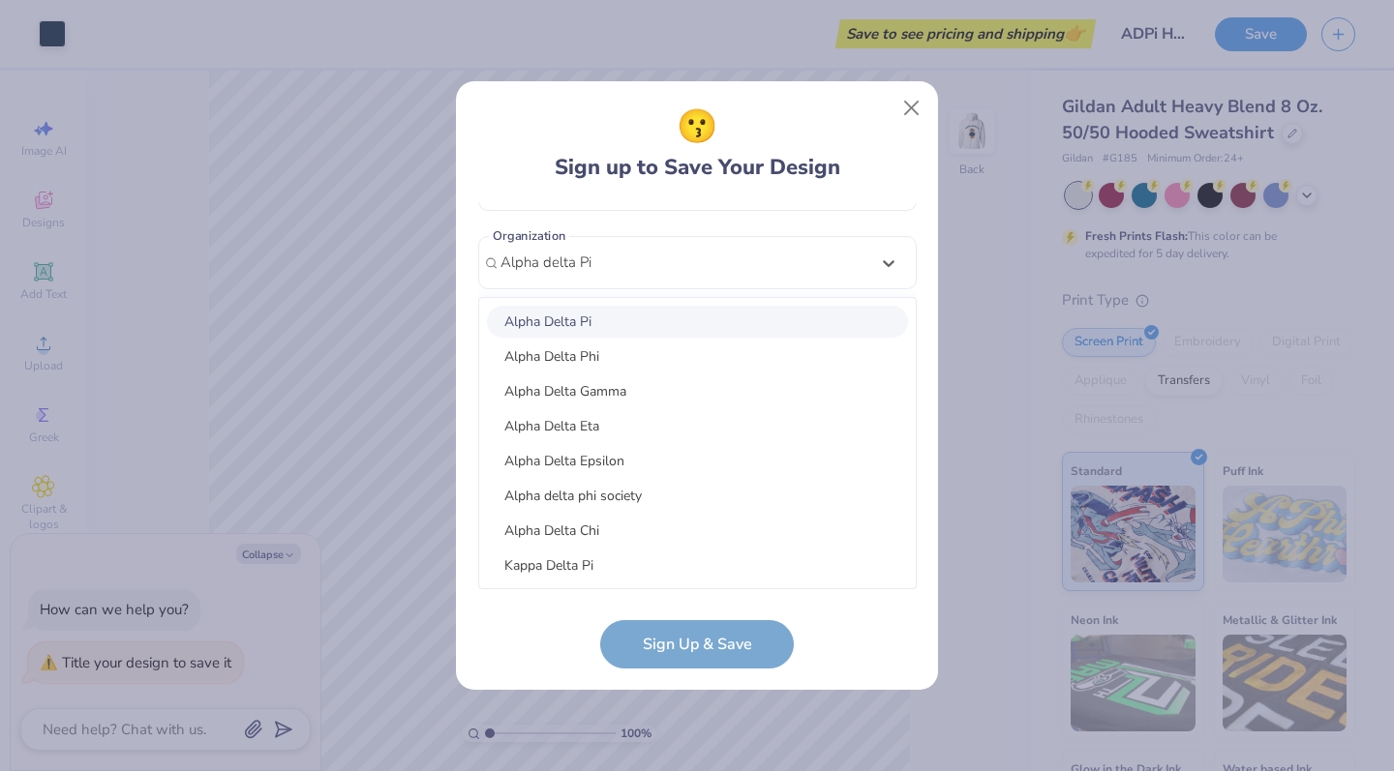
click at [772, 308] on div "Alpha Delta Pi" at bounding box center [697, 322] width 421 height 32
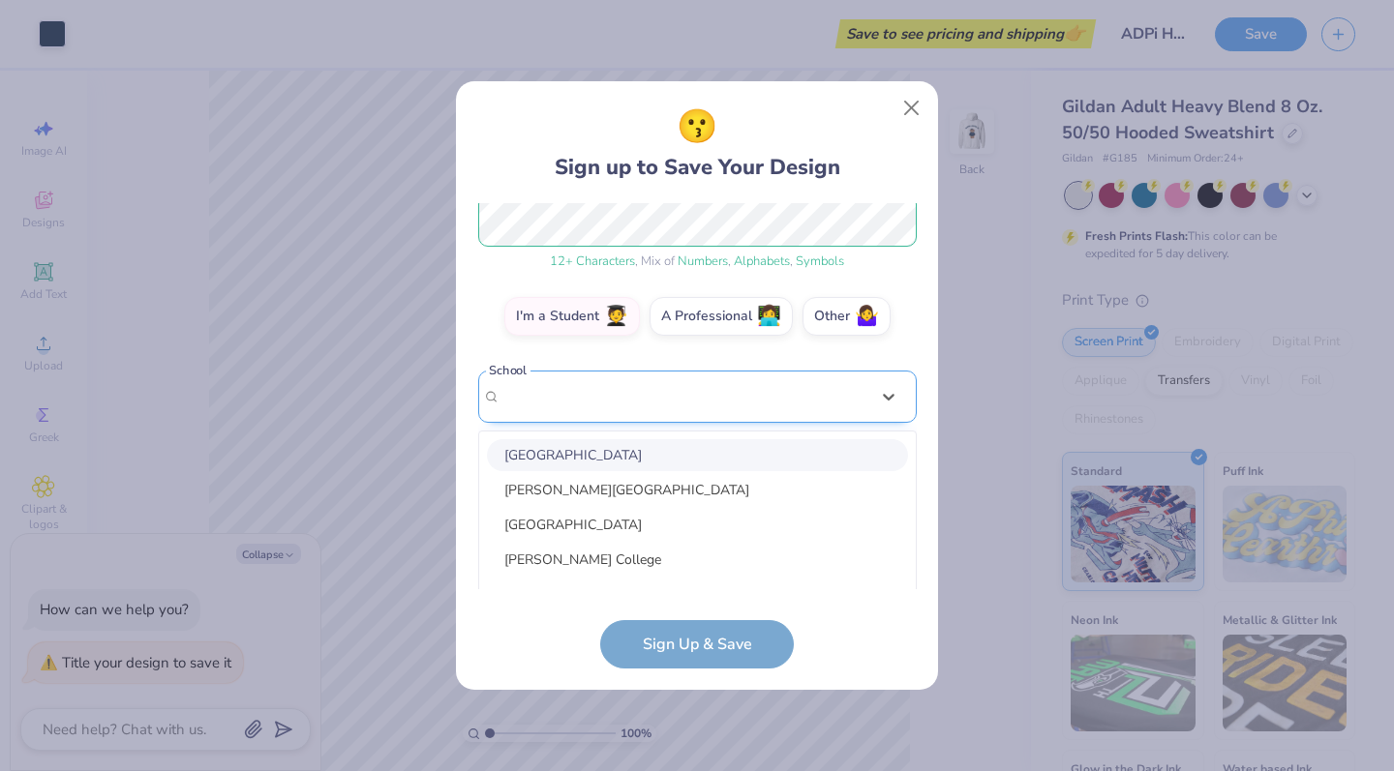
scroll to position [396, 0]
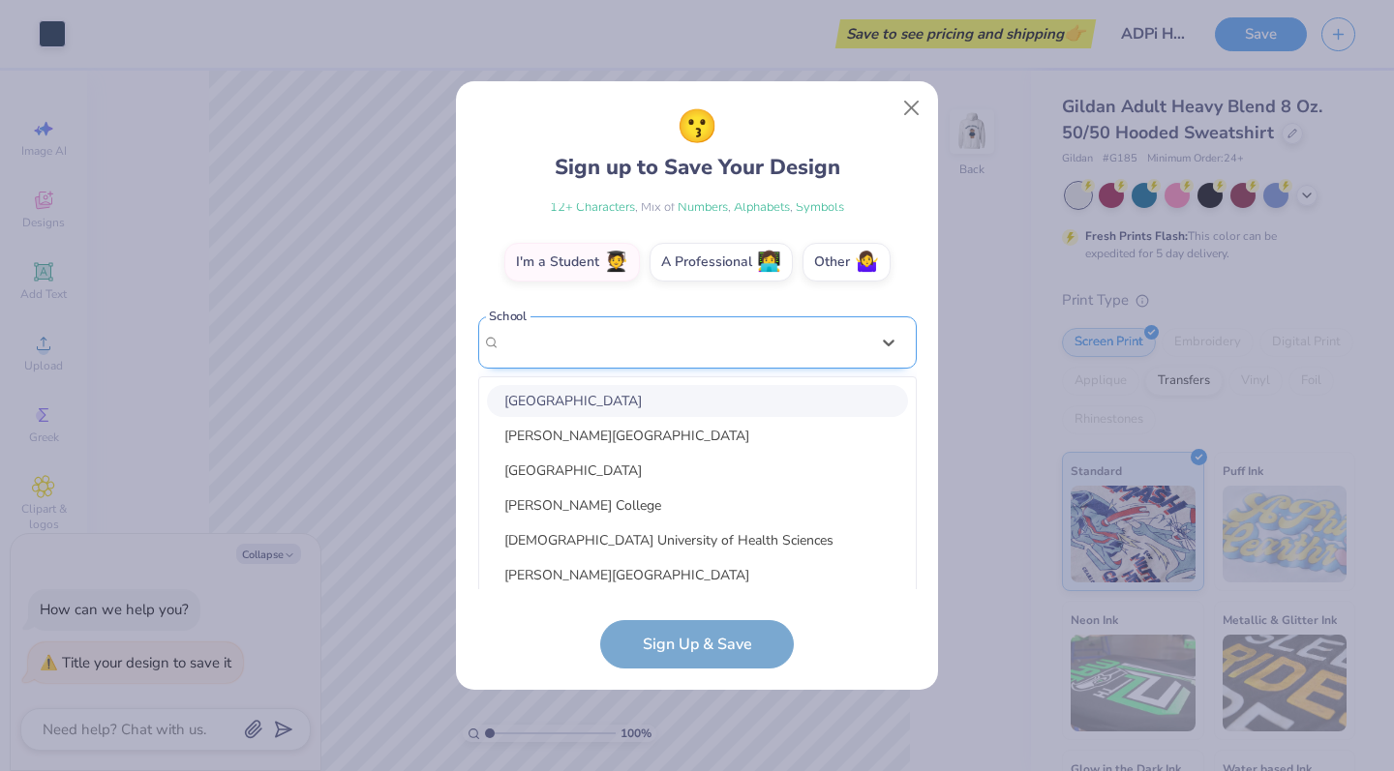
click at [745, 397] on div "option focused, 1 of 30. 30 results available. Use Up and Down to choose option…" at bounding box center [697, 493] width 438 height 353
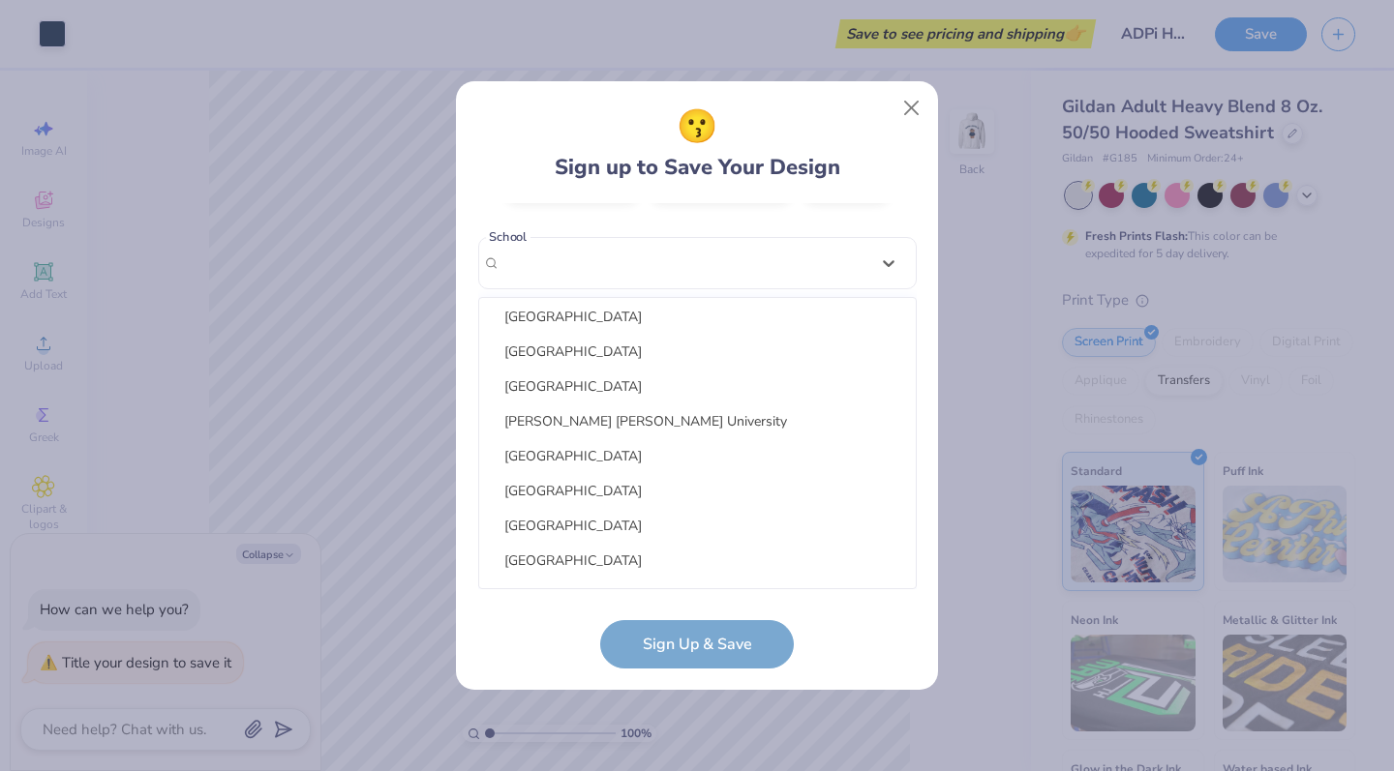
scroll to position [5994, 0]
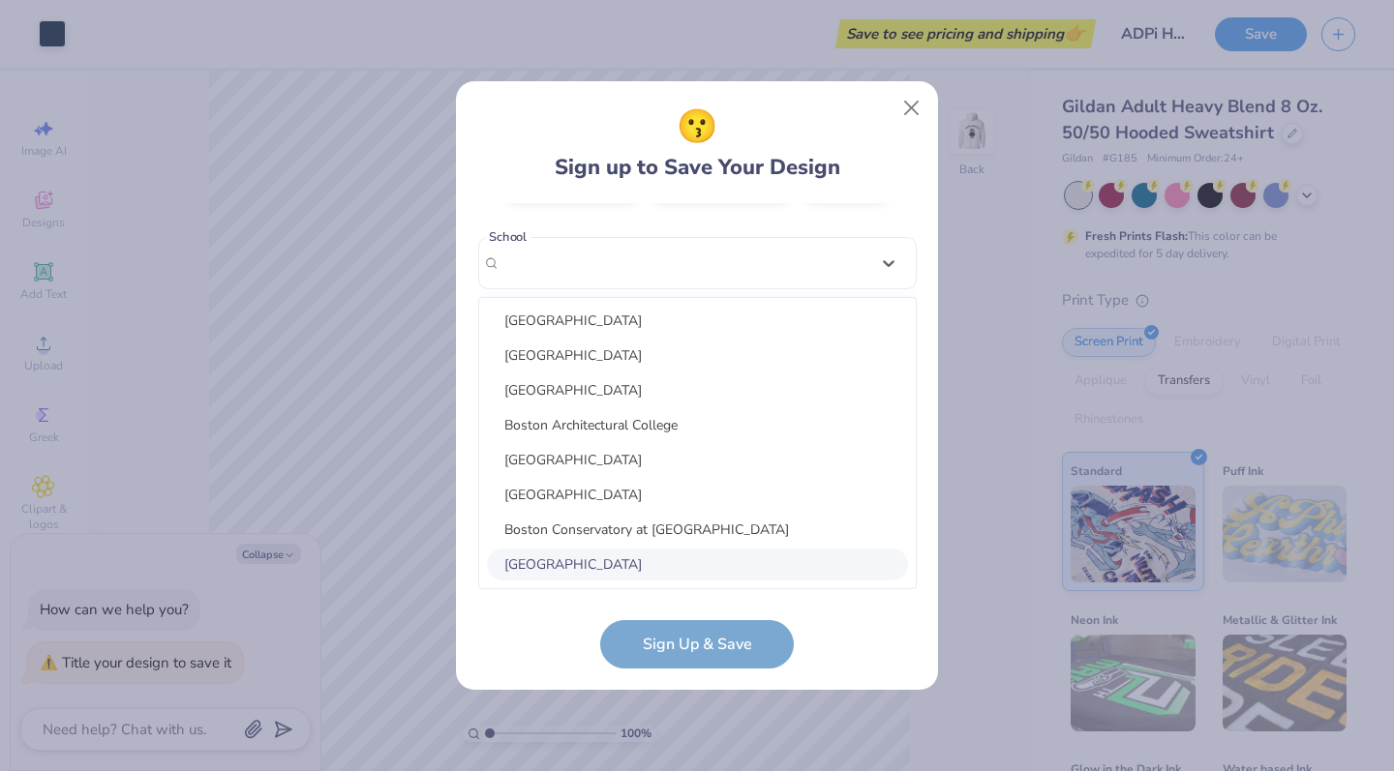
click at [649, 570] on div "Boston University" at bounding box center [697, 565] width 421 height 32
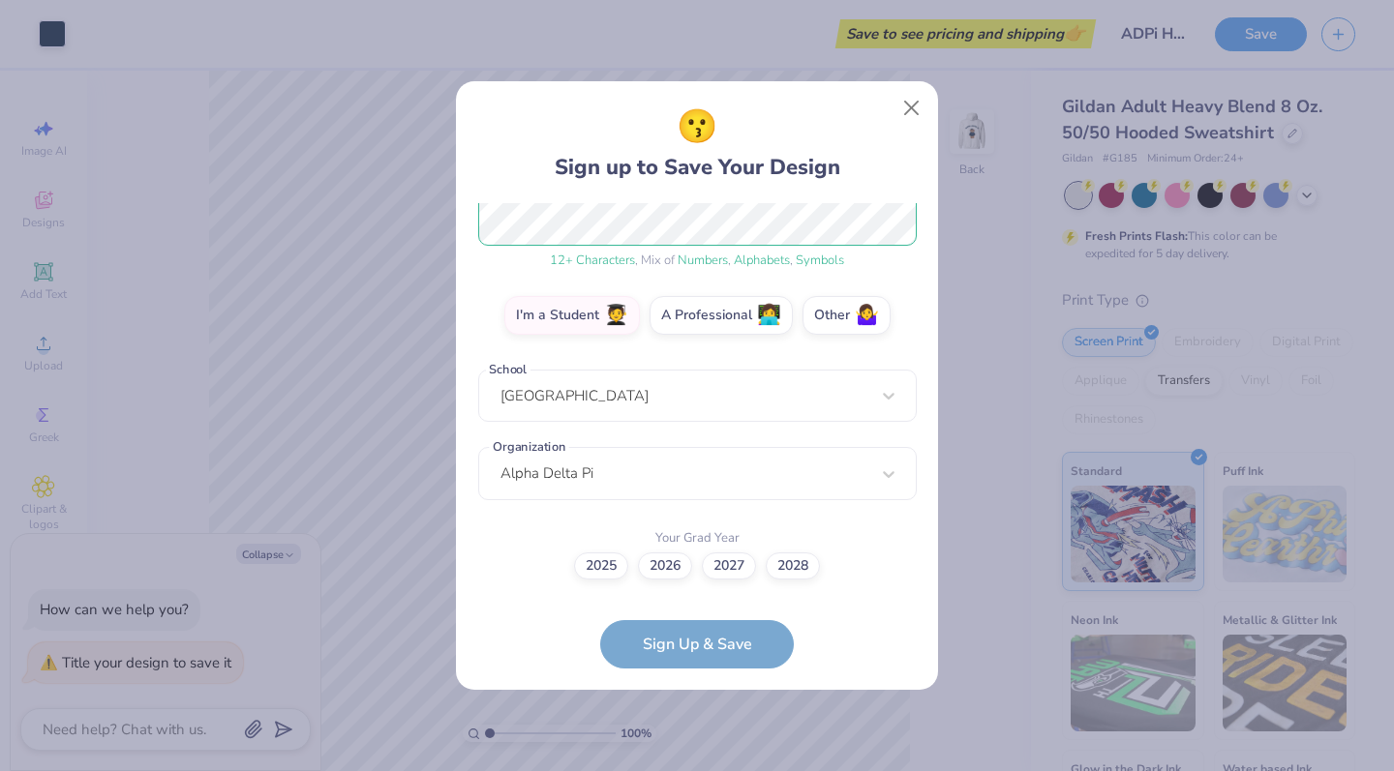
scroll to position [262, 0]
drag, startPoint x: 782, startPoint y: 570, endPoint x: 733, endPoint y: 622, distance: 71.9
click at [782, 570] on label "2028" at bounding box center [793, 567] width 54 height 27
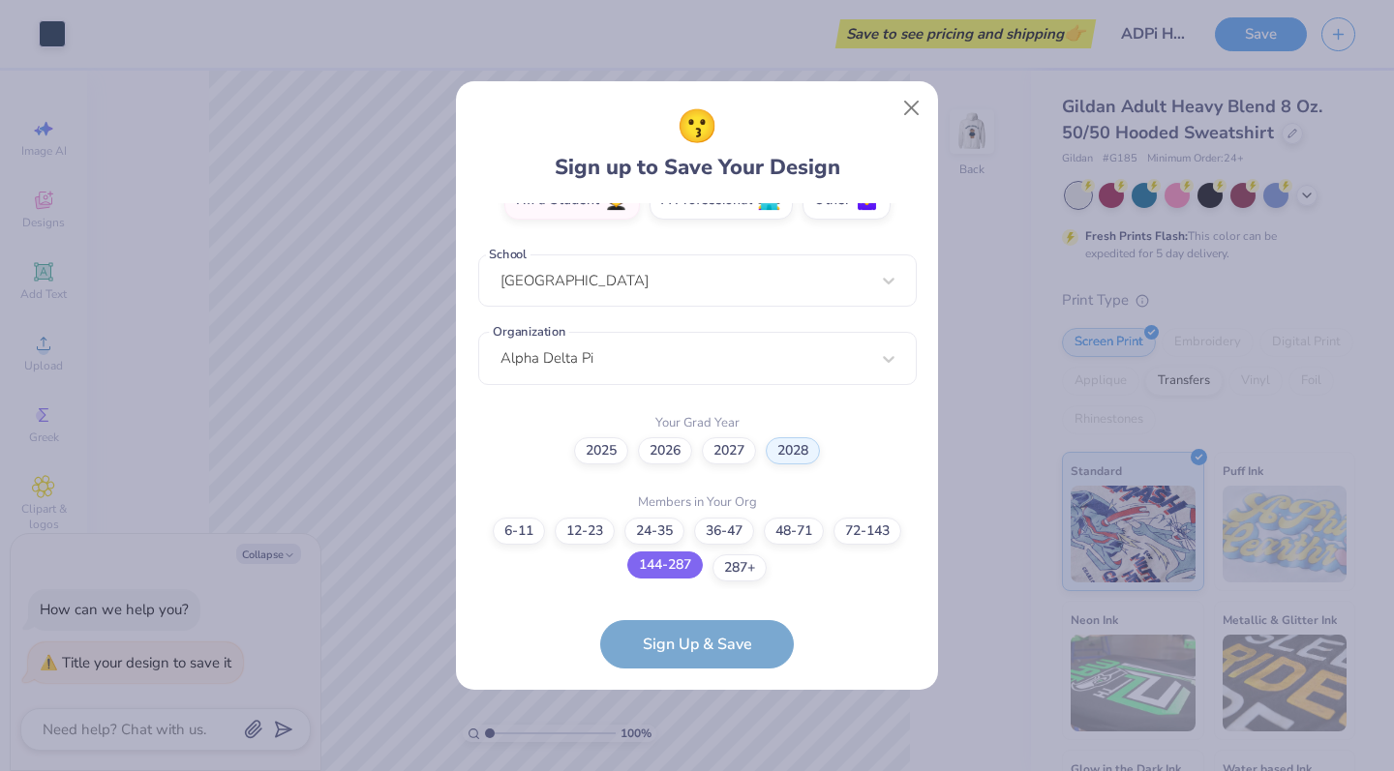
click at [654, 560] on label "144-287" at bounding box center [664, 565] width 75 height 27
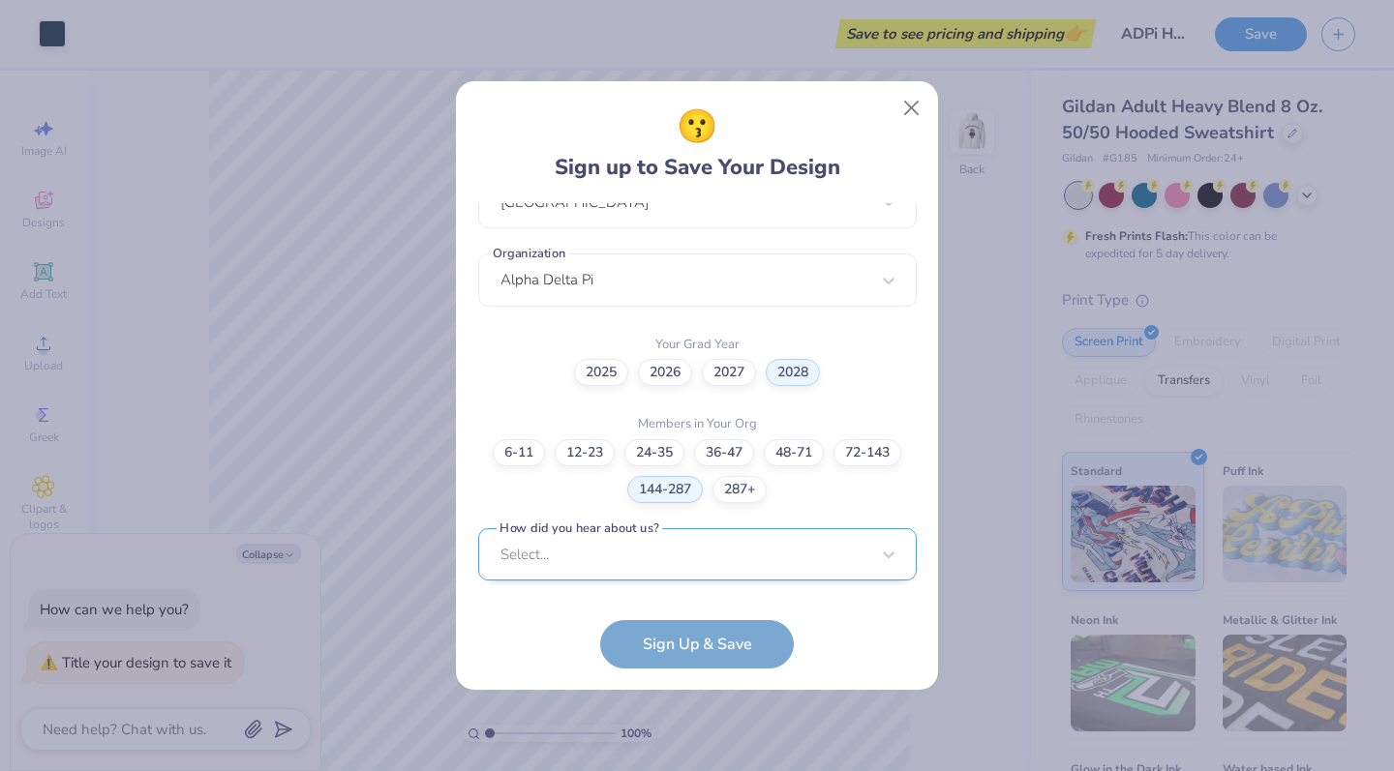
click at [833, 552] on div "Select..." at bounding box center [697, 554] width 438 height 53
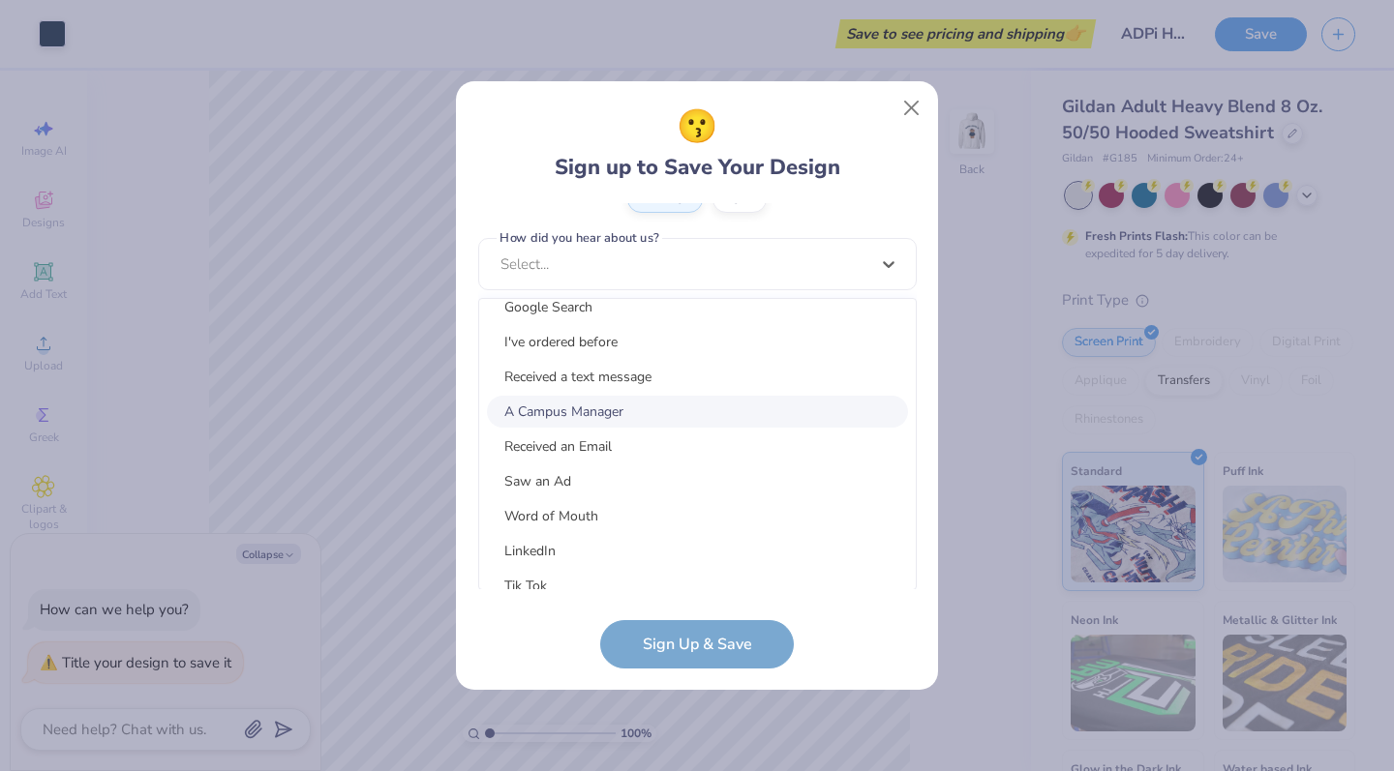
scroll to position [58, 0]
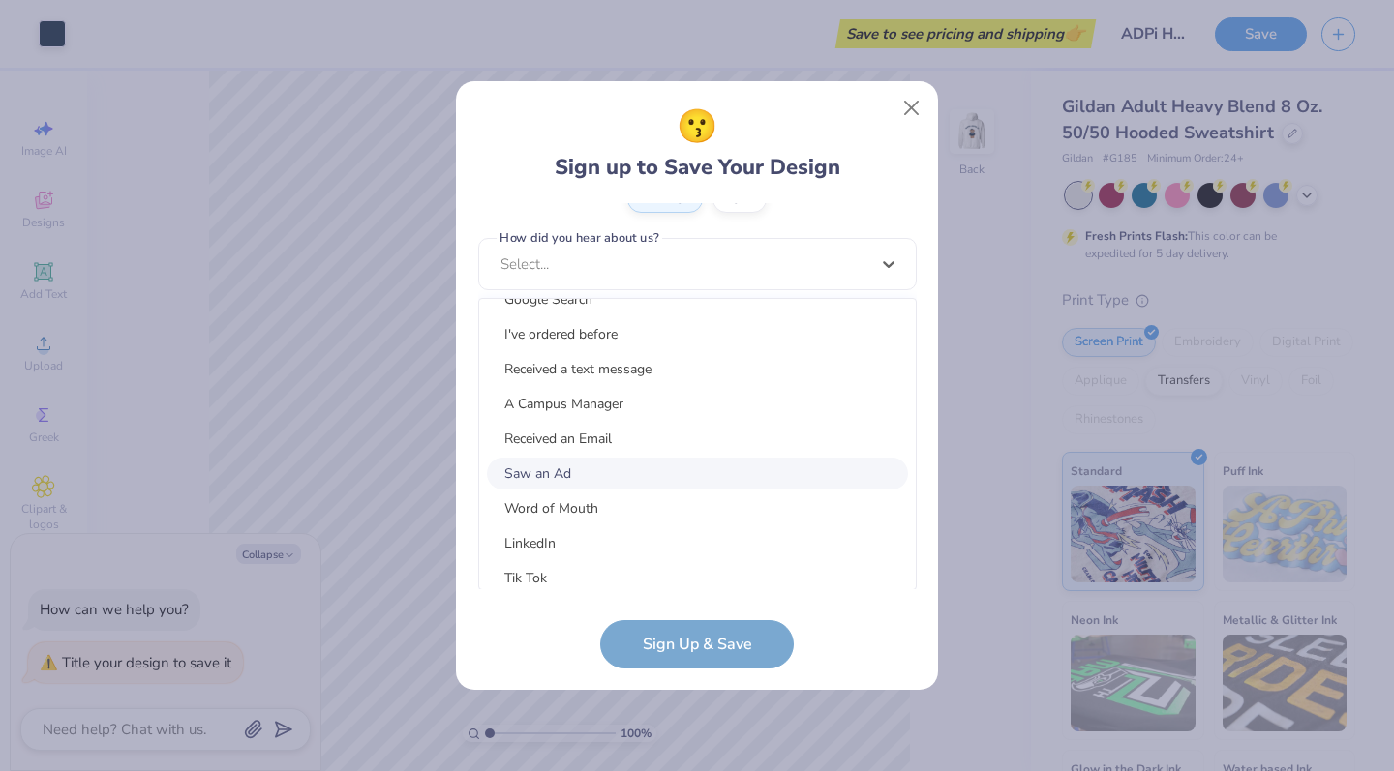
click at [786, 470] on div "Saw an Ad" at bounding box center [697, 474] width 421 height 32
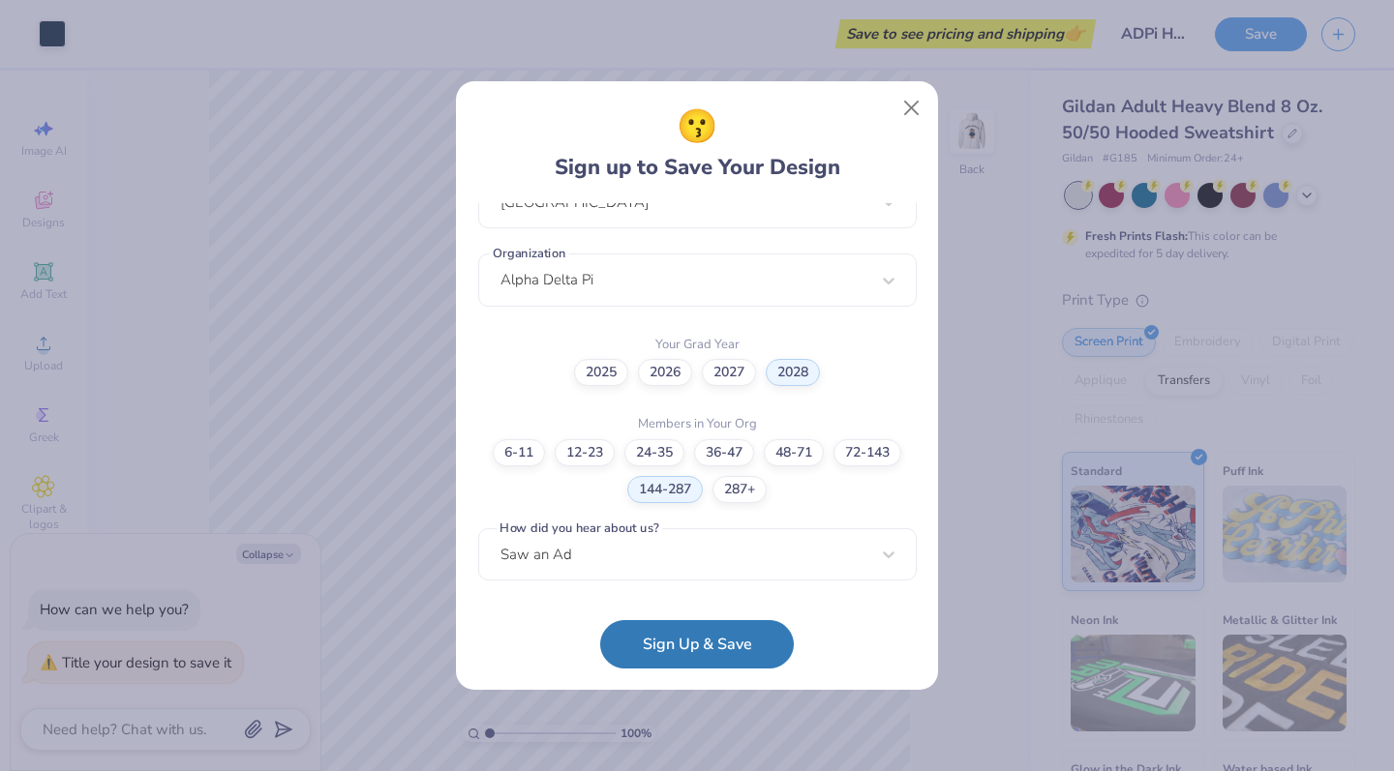
click at [867, 432] on div "Members in Your Org 6-11 12-23 24-35 36-47 48-71 72-143 144-287 287+" at bounding box center [697, 457] width 438 height 92
click at [867, 443] on label "72-143" at bounding box center [867, 450] width 68 height 27
click at [669, 492] on label "144-287" at bounding box center [664, 486] width 75 height 27
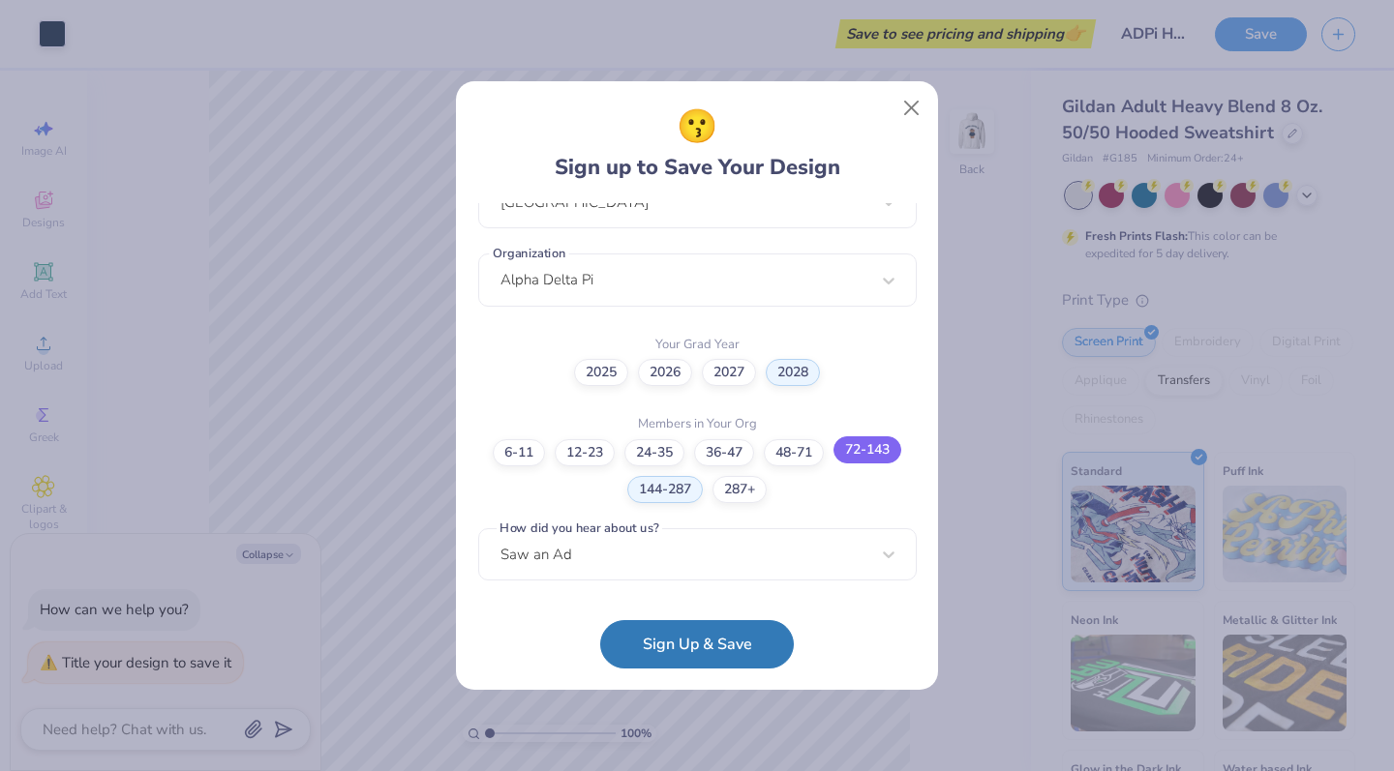
click at [888, 448] on label "72-143" at bounding box center [867, 450] width 68 height 27
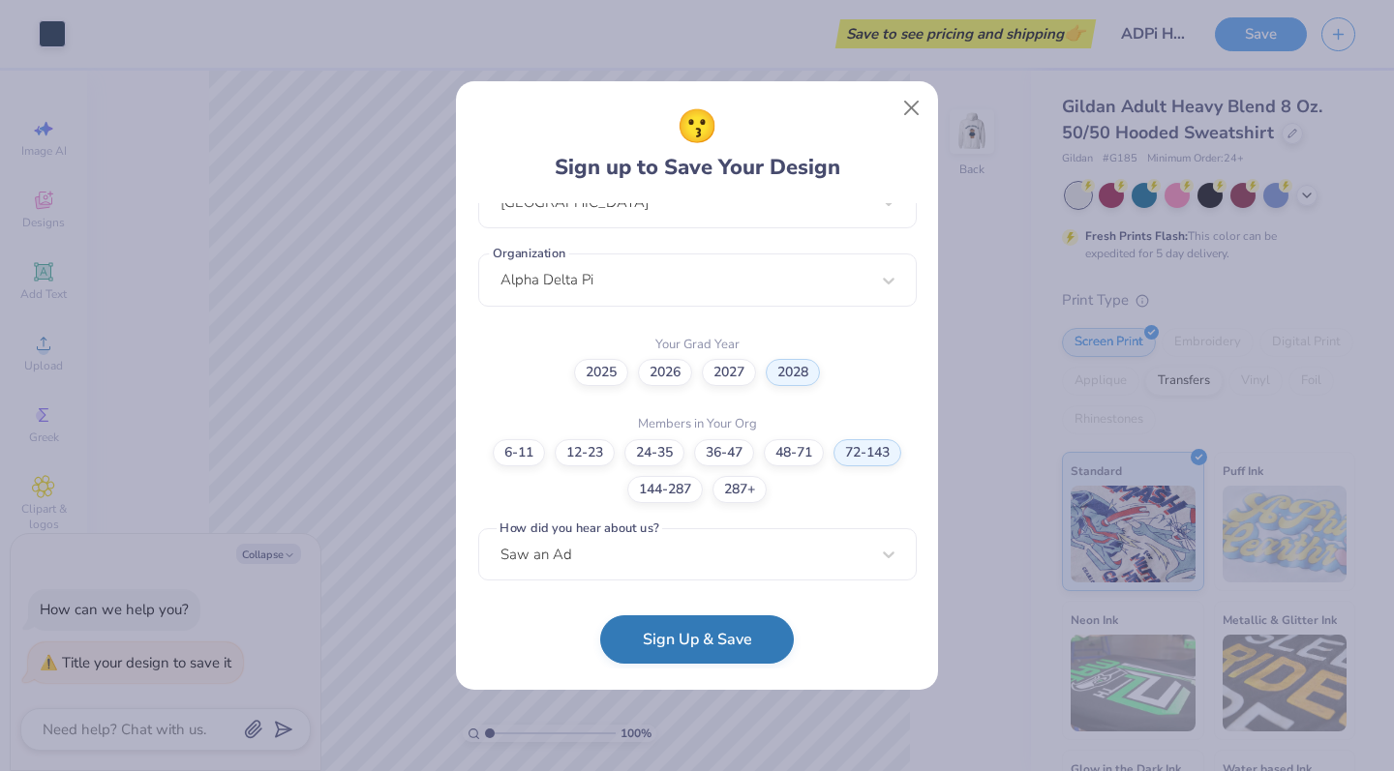
click at [735, 633] on button "Sign Up & Save" at bounding box center [697, 640] width 194 height 48
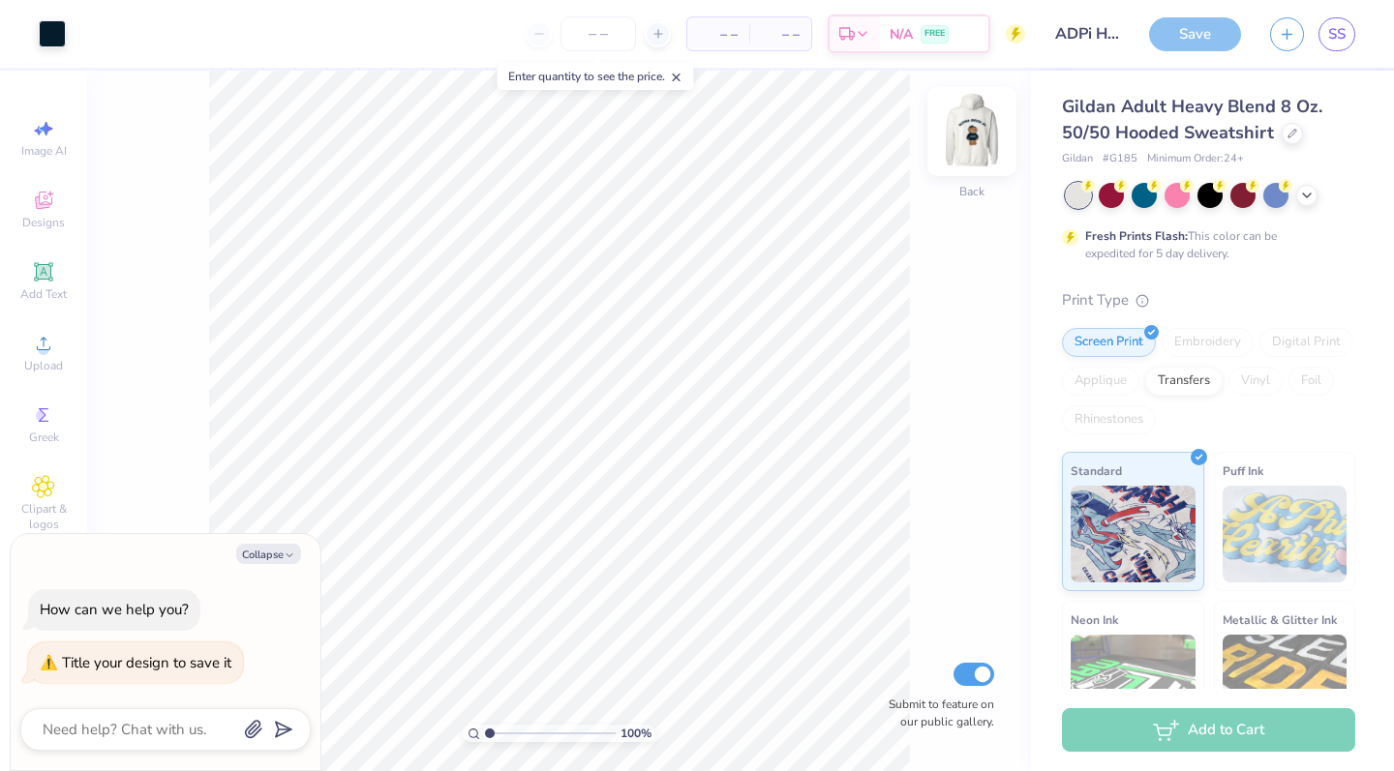
click at [969, 135] on img at bounding box center [971, 131] width 77 height 77
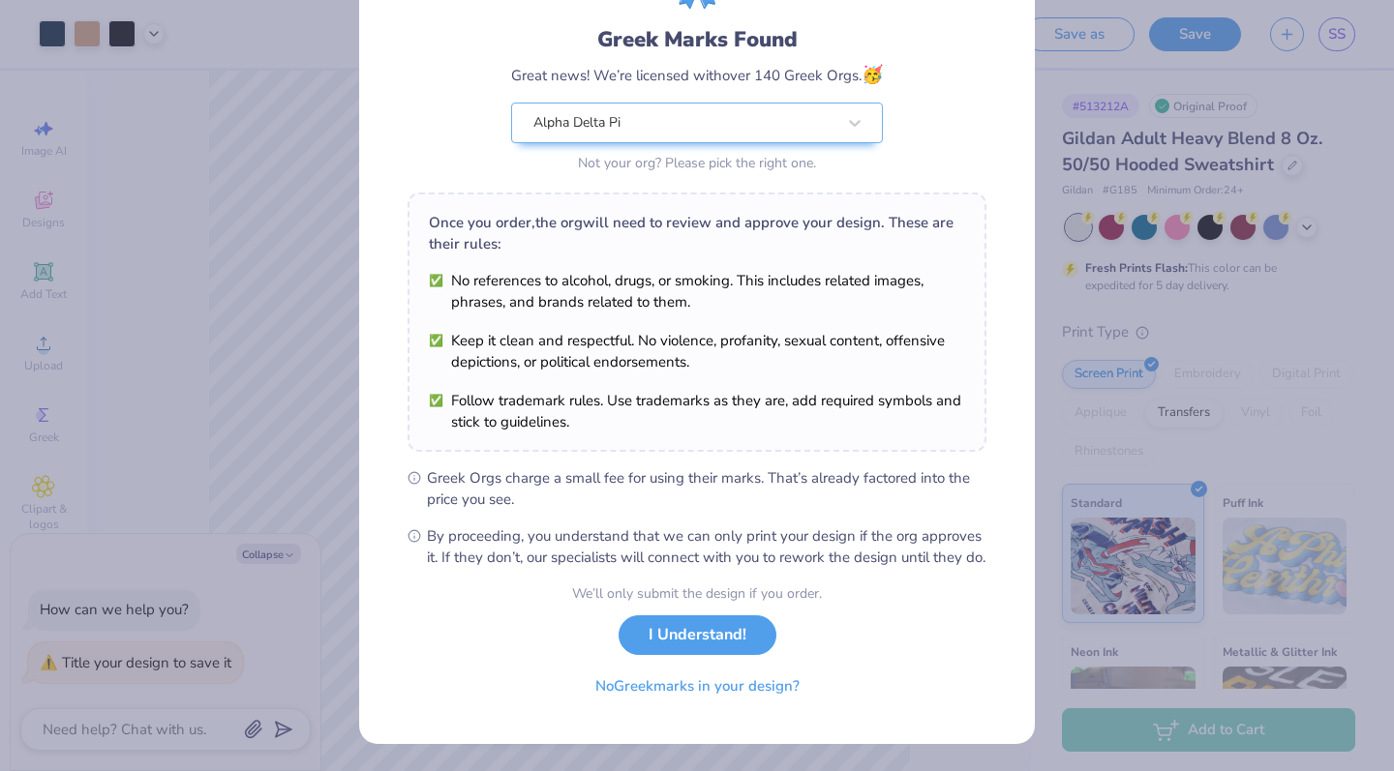
scroll to position [135, 0]
click at [696, 626] on button "I Understand!" at bounding box center [698, 631] width 158 height 40
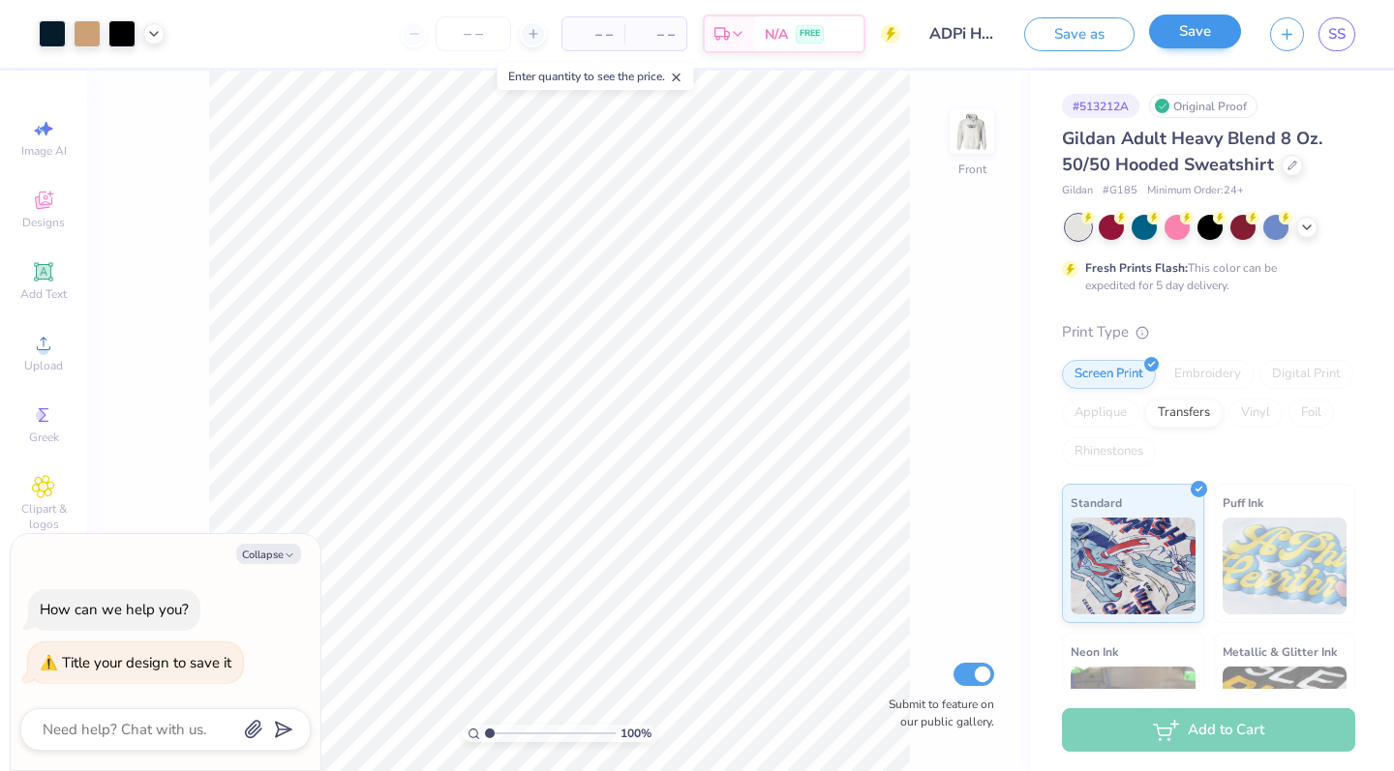
click at [1187, 30] on button "Save" at bounding box center [1195, 32] width 92 height 34
type textarea "x"
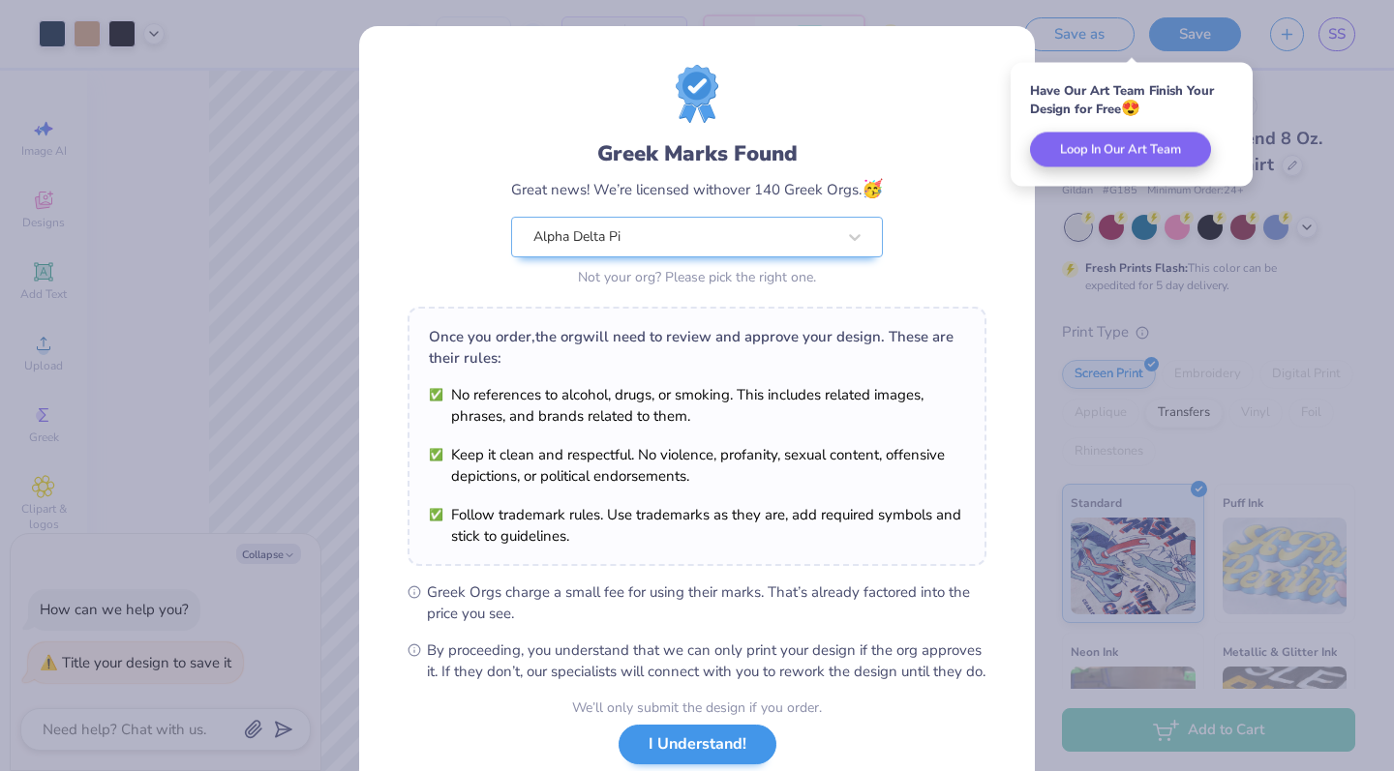
click at [738, 759] on button "I Understand!" at bounding box center [698, 745] width 158 height 40
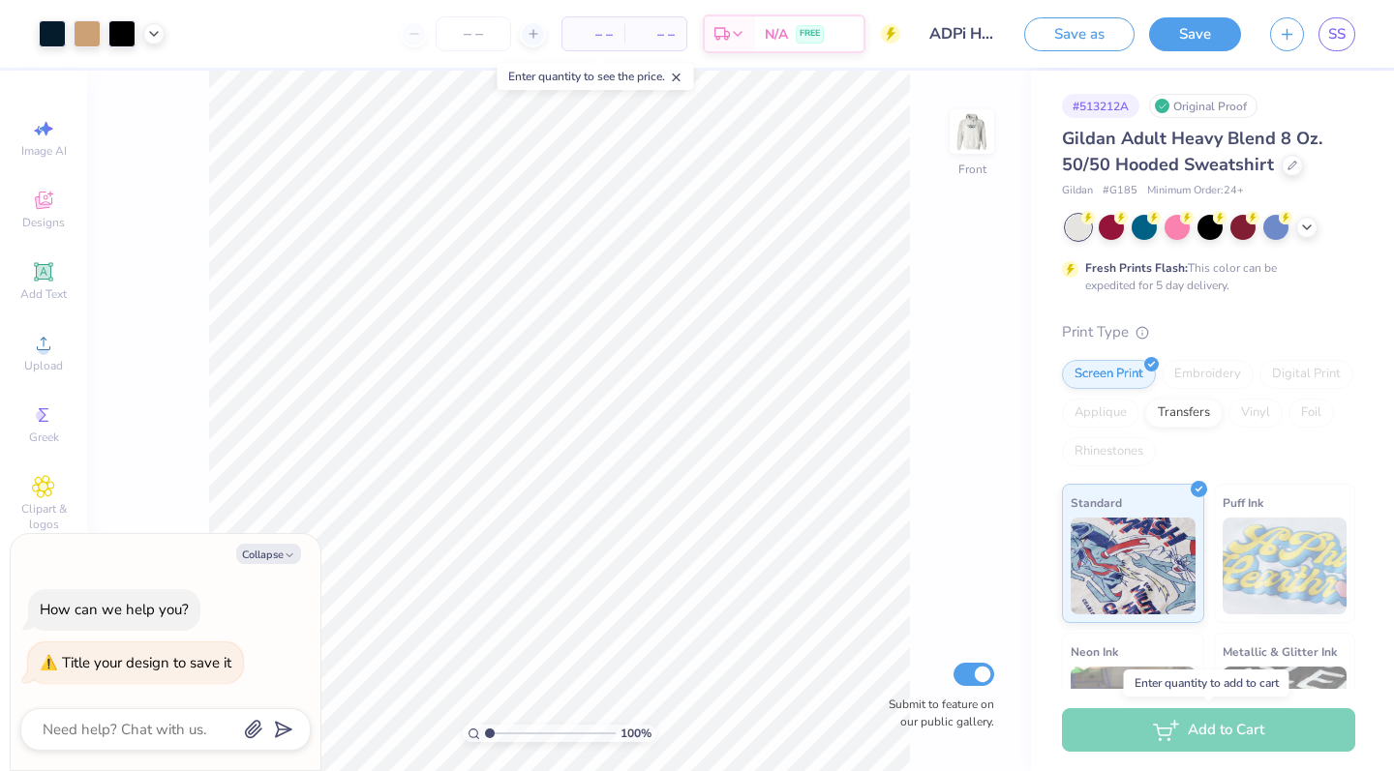
click at [1174, 725] on div "Add to Cart" at bounding box center [1208, 731] width 293 height 44
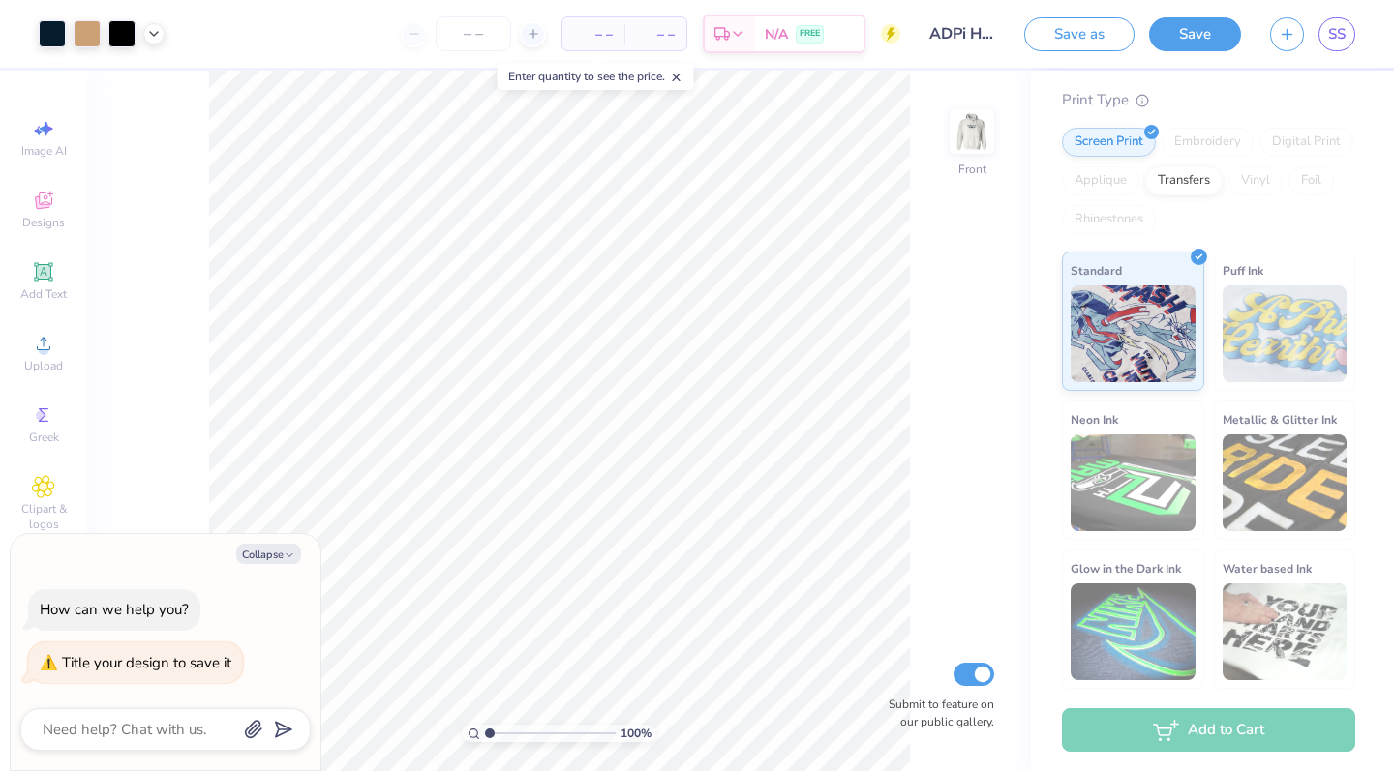
scroll to position [231, 0]
click at [528, 27] on icon at bounding box center [534, 34] width 14 height 14
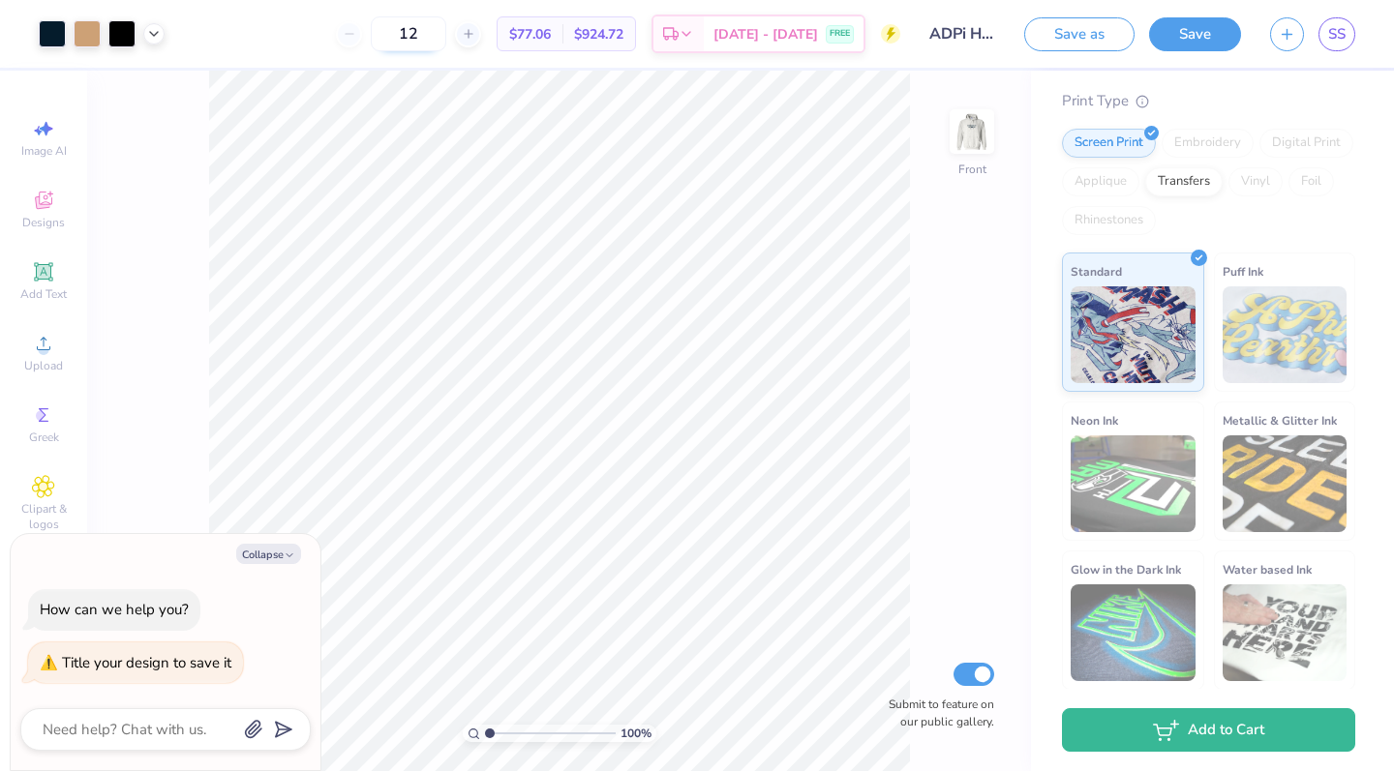
click at [446, 29] on input "12" at bounding box center [408, 33] width 75 height 35
type input "12"
click at [457, 82] on body "Art colors 12 $77.06 Per Item $924.72 Total Est. Delivery Sep 9 - 12 FREE Desig…" at bounding box center [697, 385] width 1394 height 771
